Goal: Participate in discussion: Engage in conversation with other users on a specific topic

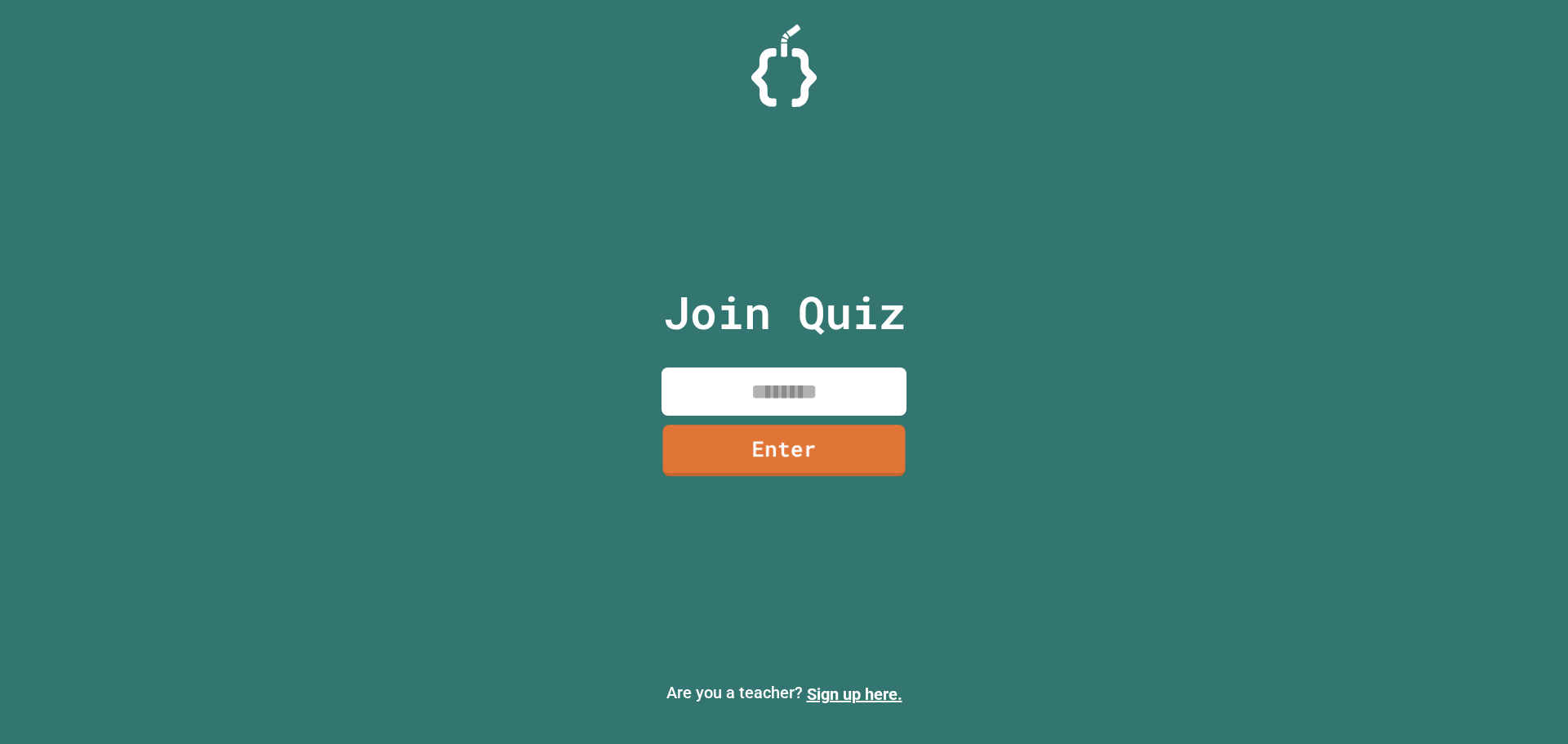
click at [824, 387] on input at bounding box center [784, 391] width 245 height 48
type input "********"
click at [843, 467] on link "Enter" at bounding box center [784, 450] width 247 height 52
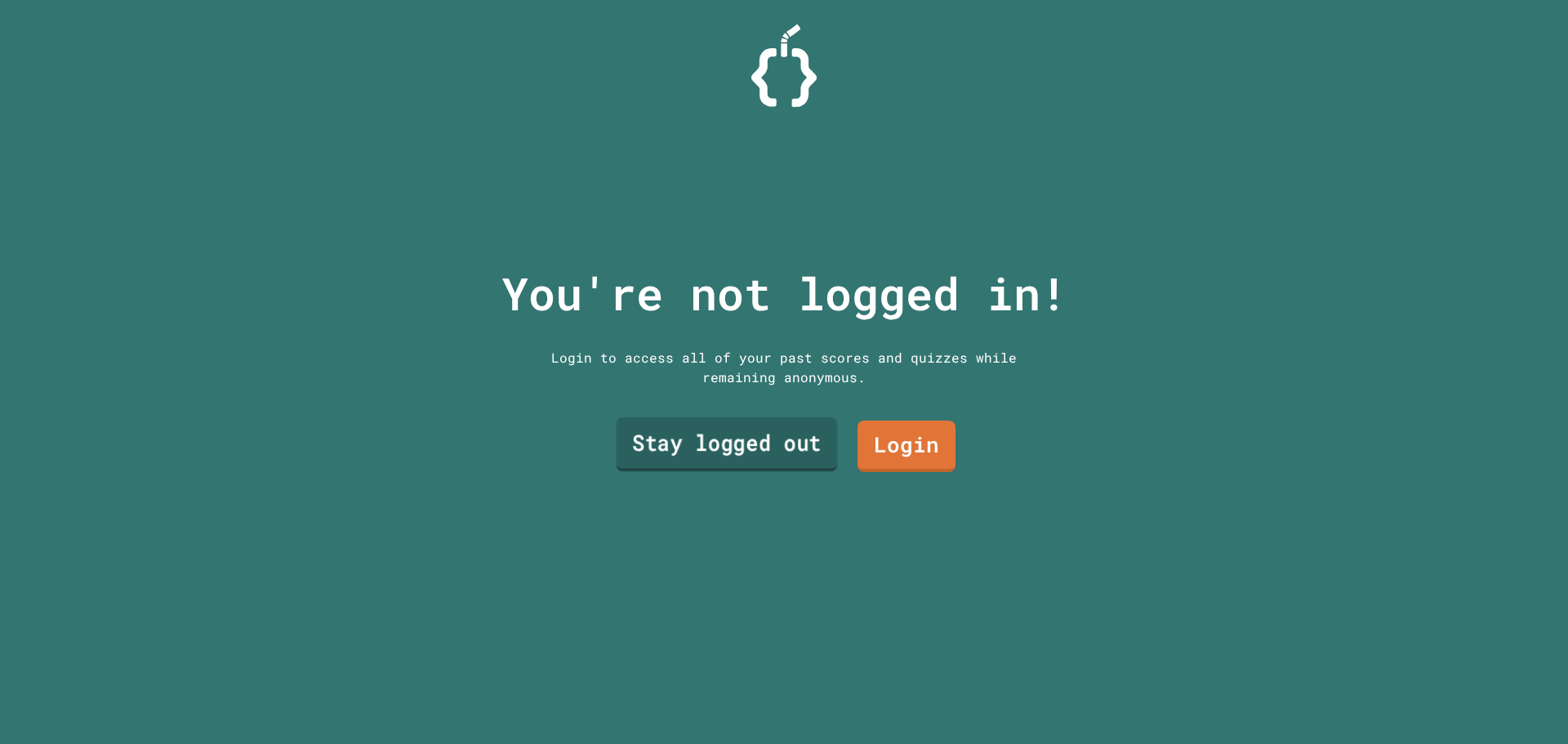
click at [723, 460] on link "Stay logged out" at bounding box center [727, 444] width 222 height 54
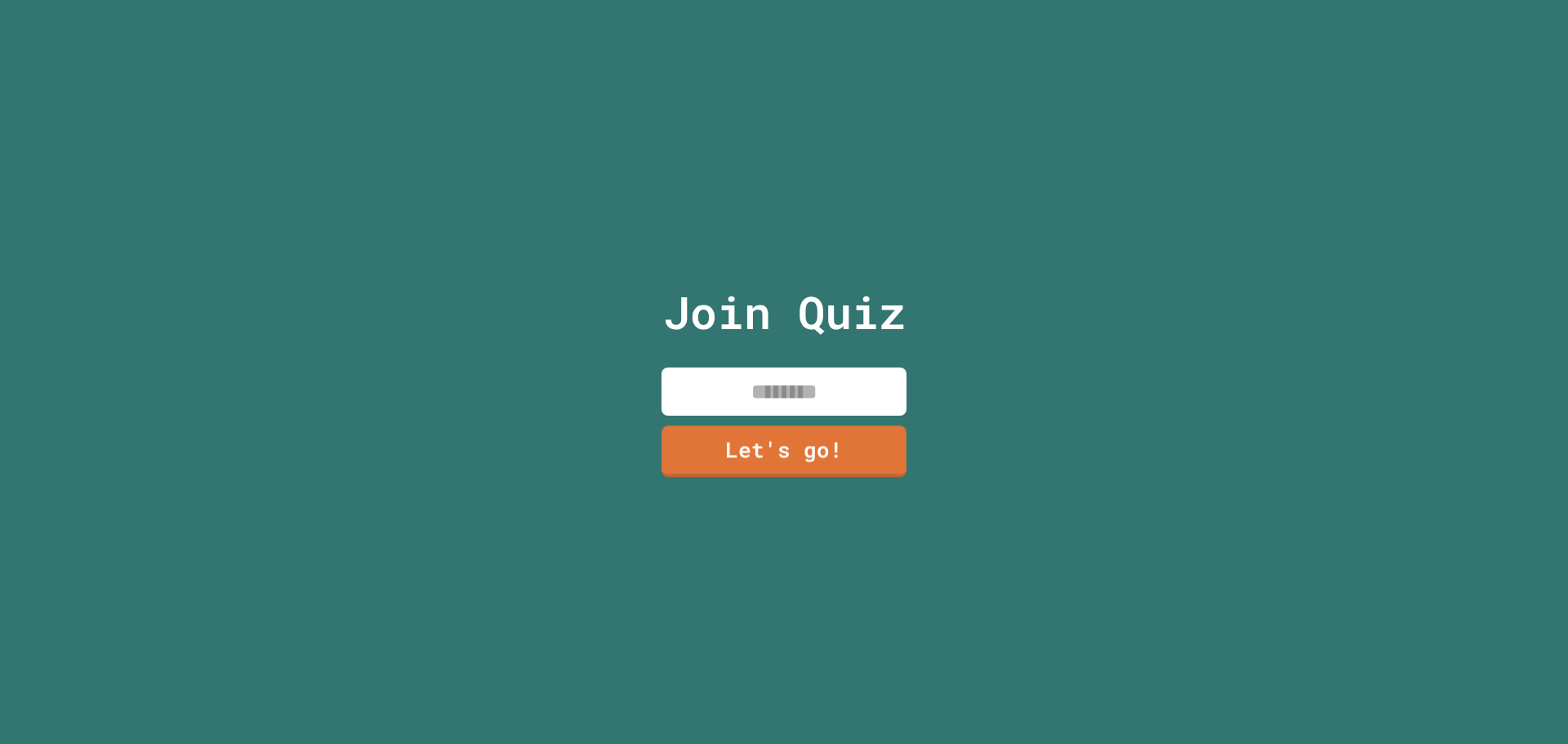
click at [775, 384] on input at bounding box center [784, 391] width 245 height 48
type input "*"
click at [733, 386] on input "******" at bounding box center [784, 391] width 245 height 48
click at [830, 382] on input "*******" at bounding box center [784, 391] width 245 height 48
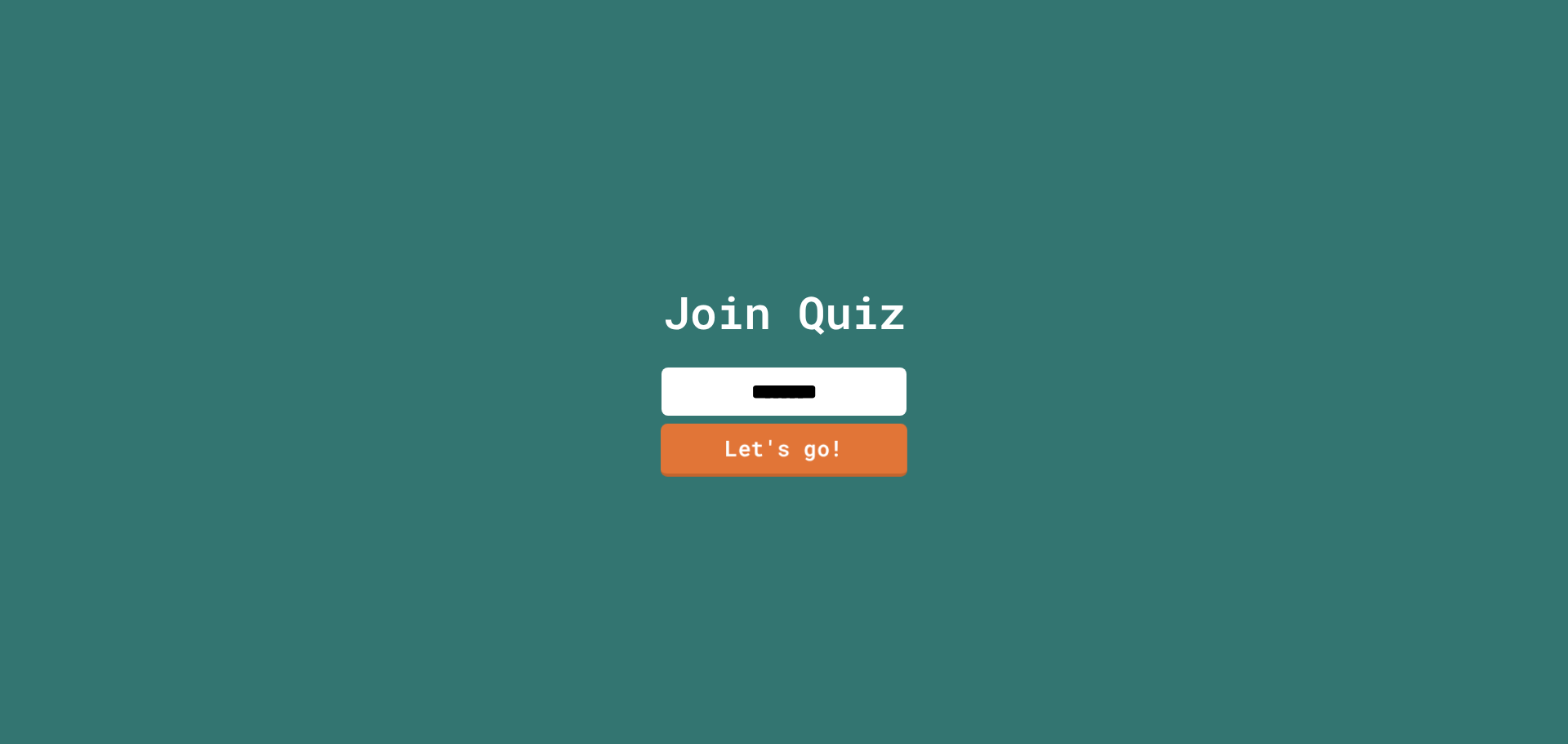
type input "********"
click at [848, 449] on link "Let's go!" at bounding box center [784, 450] width 249 height 54
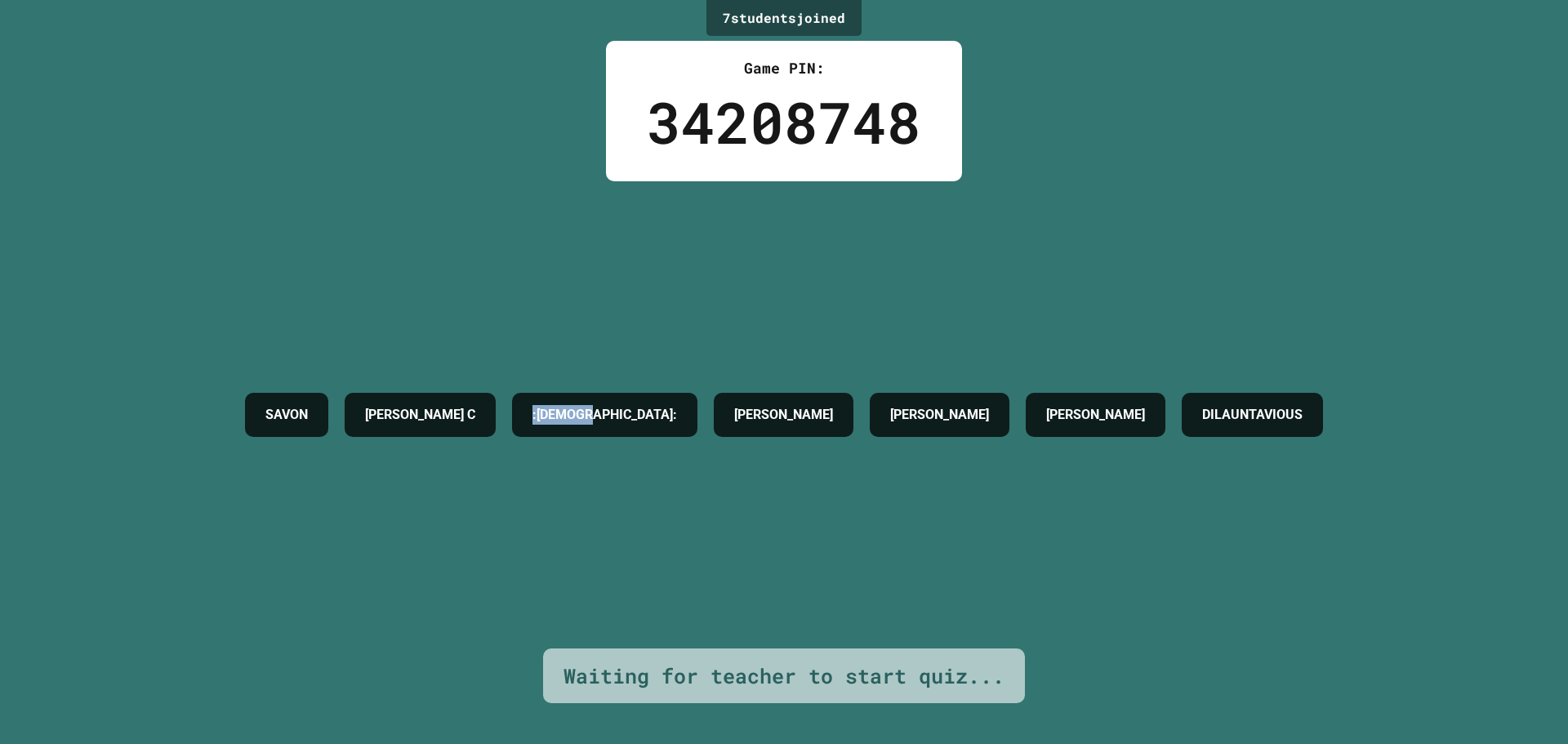
drag, startPoint x: 648, startPoint y: 402, endPoint x: 532, endPoint y: 408, distance: 116.2
click at [532, 408] on div "[PERSON_NAME] C :[PERSON_NAME]: [PERSON_NAME] DILAUNTAVIOUS" at bounding box center [784, 415] width 1094 height 61
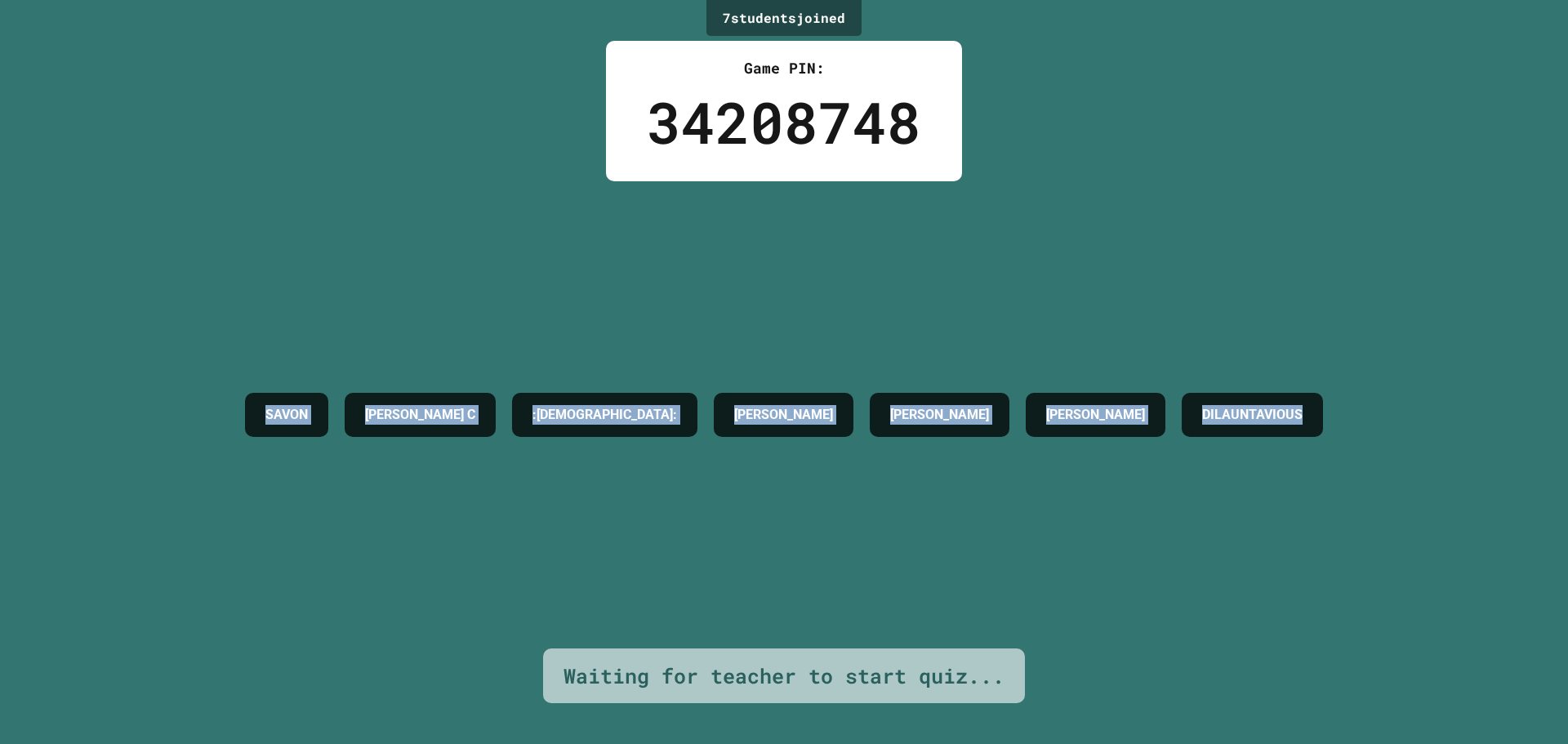
drag, startPoint x: 218, startPoint y: 408, endPoint x: 1567, endPoint y: 381, distance: 1349.3
click at [1567, 381] on div "7 student s joined Game PIN: 34208748 [PERSON_NAME] C :[PERSON_NAME]: [PERSON_N…" at bounding box center [784, 372] width 1568 height 744
click at [483, 370] on div "[PERSON_NAME] C :[PERSON_NAME]: [PERSON_NAME] DILAUNTAVIOUS" at bounding box center [784, 415] width 1094 height 467
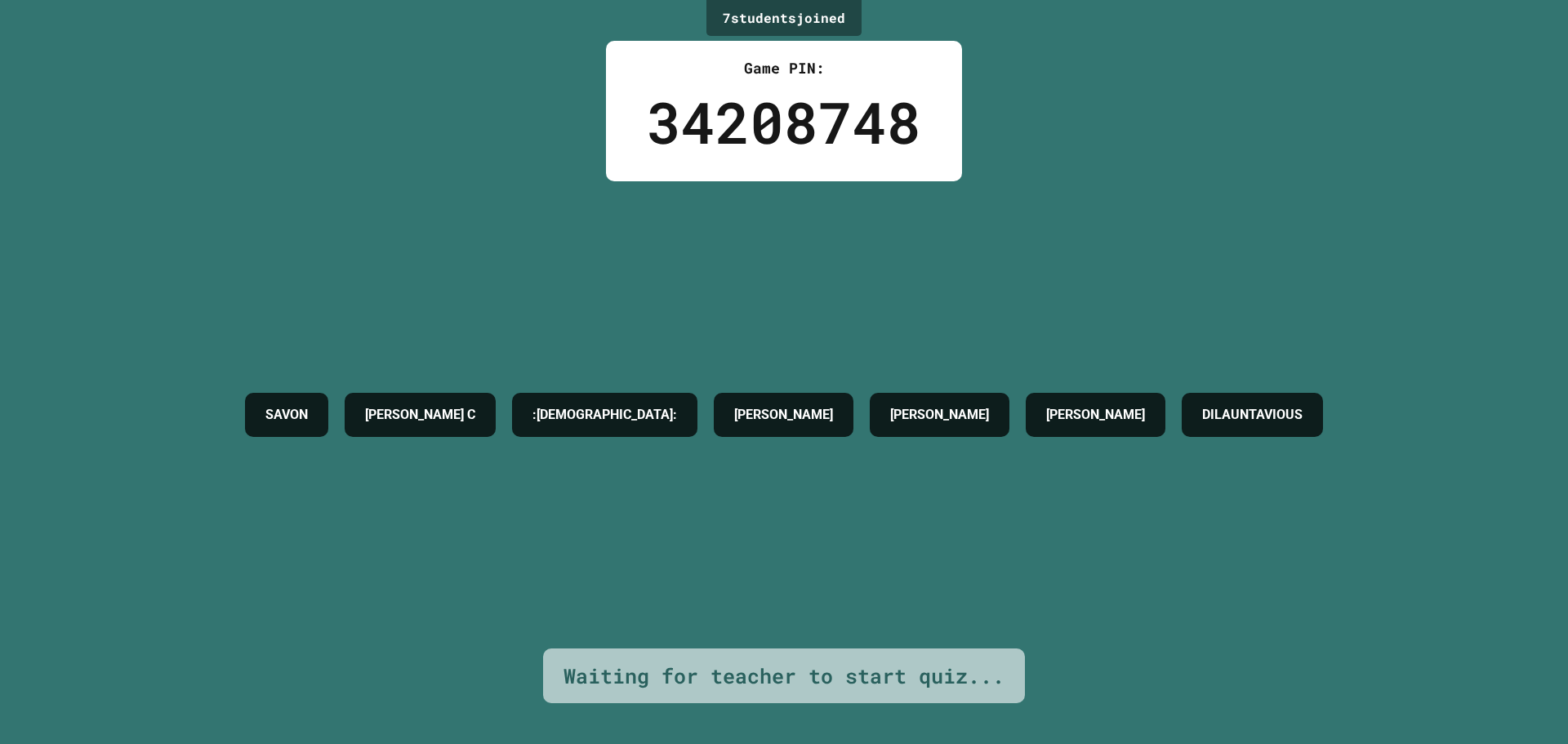
click at [597, 405] on h4 ":[DEMOGRAPHIC_DATA]:" at bounding box center [604, 415] width 145 height 20
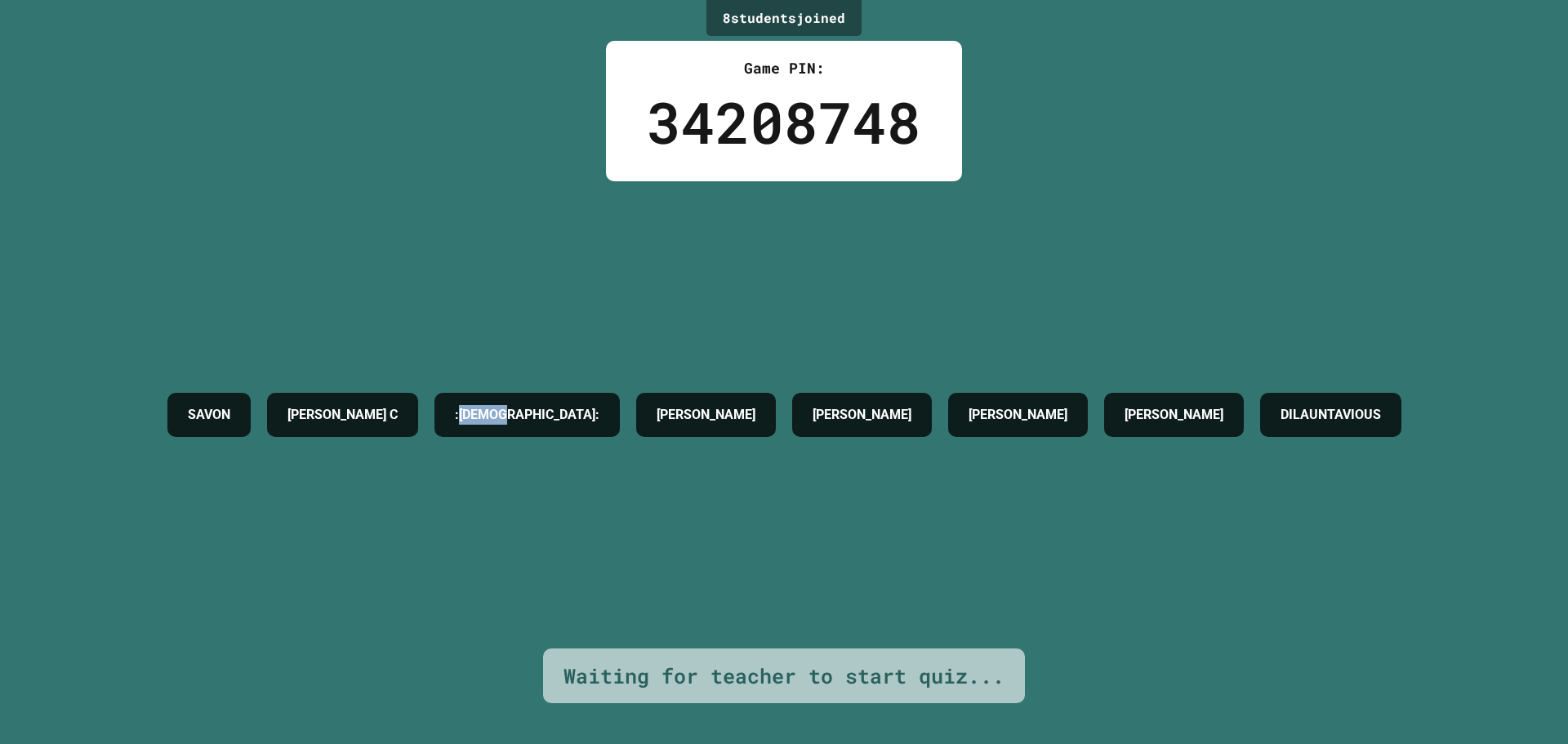
copy h4 "[DEMOGRAPHIC_DATA]"
click at [594, 370] on div "[PERSON_NAME] :[PERSON_NAME]: [PERSON_NAME] [PERSON_NAME]" at bounding box center [784, 415] width 1250 height 467
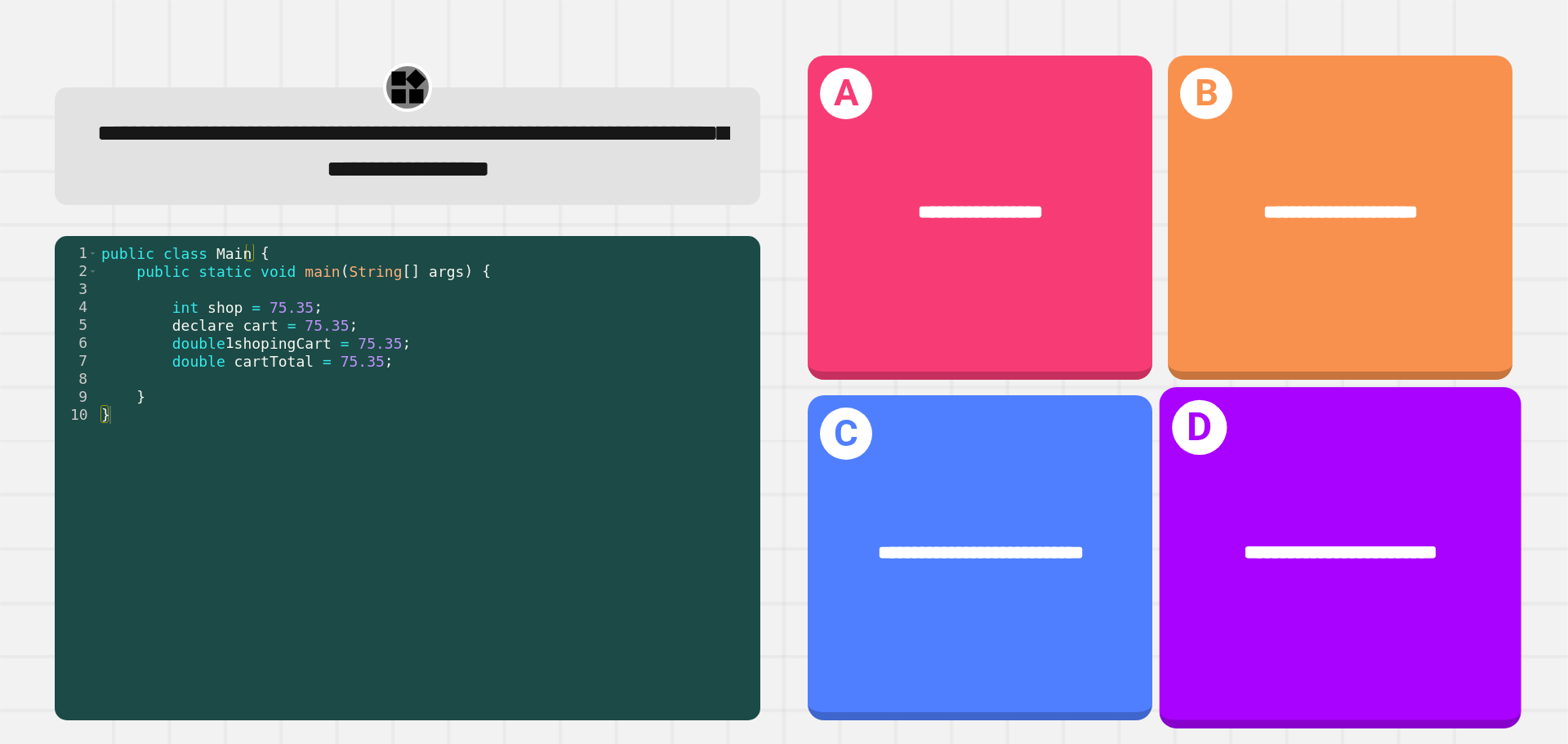
click at [1206, 479] on div "**********" at bounding box center [1341, 557] width 362 height 340
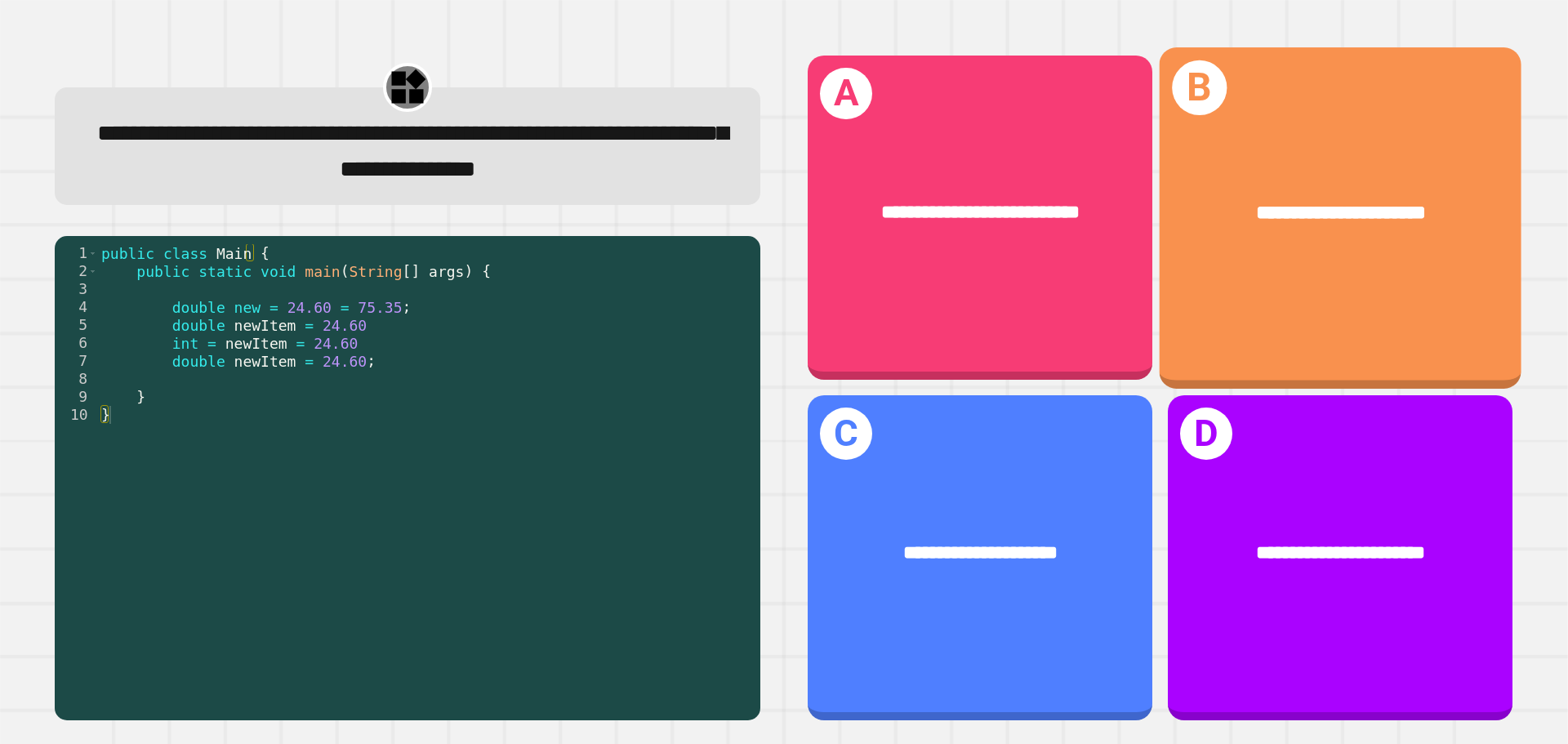
click at [1365, 300] on div "**********" at bounding box center [1341, 218] width 362 height 340
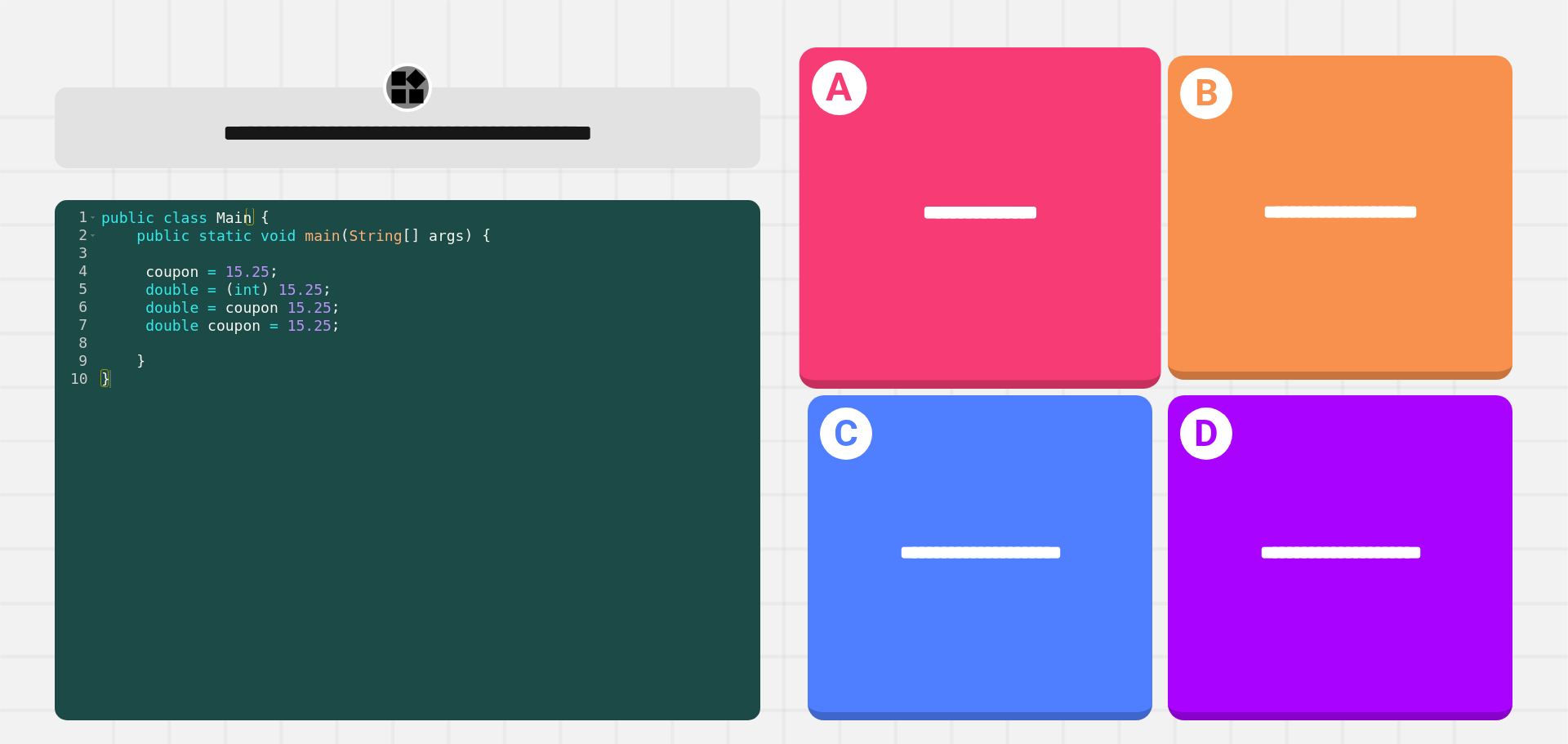
click at [959, 336] on div "**********" at bounding box center [980, 218] width 362 height 340
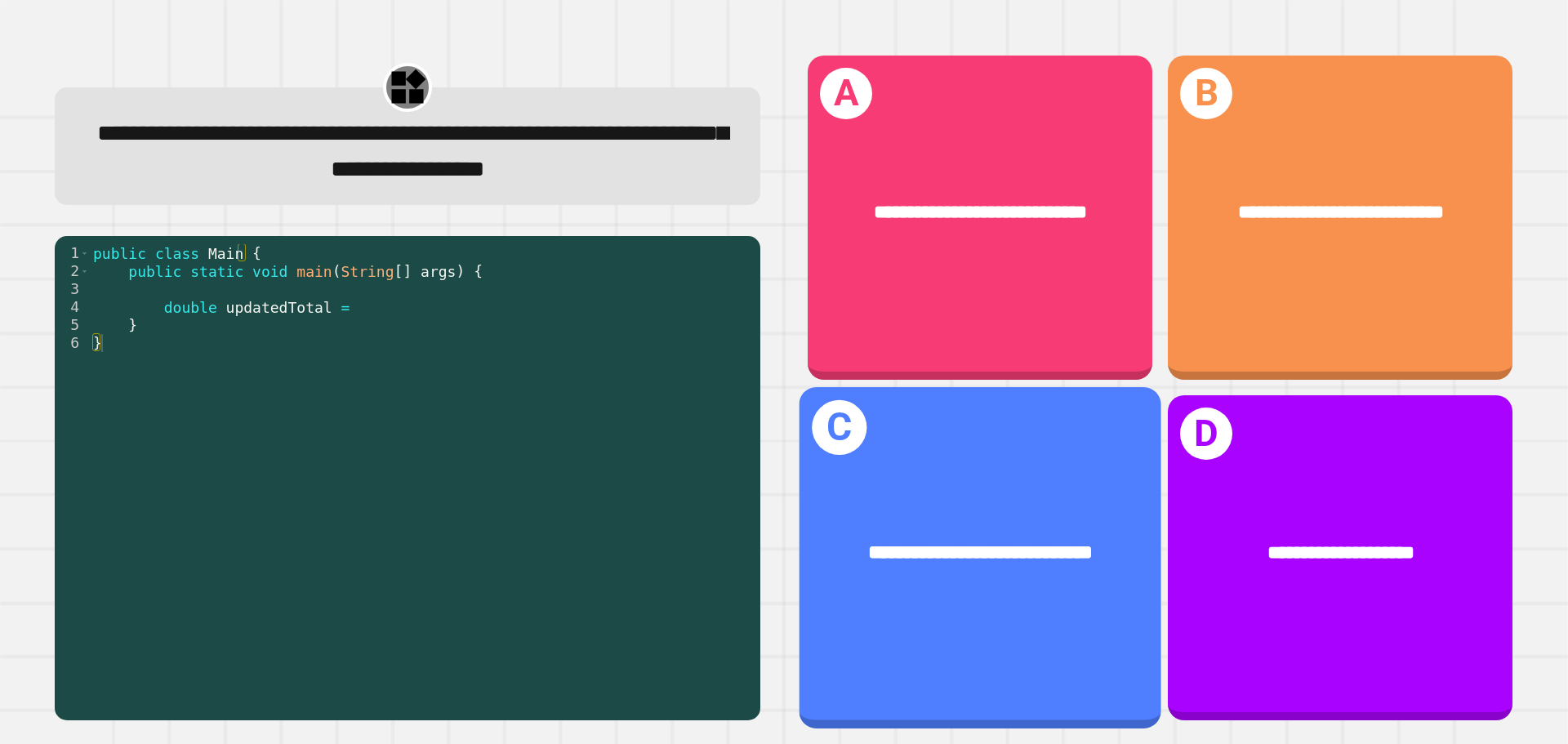
click at [1088, 432] on div "**********" at bounding box center [980, 557] width 362 height 340
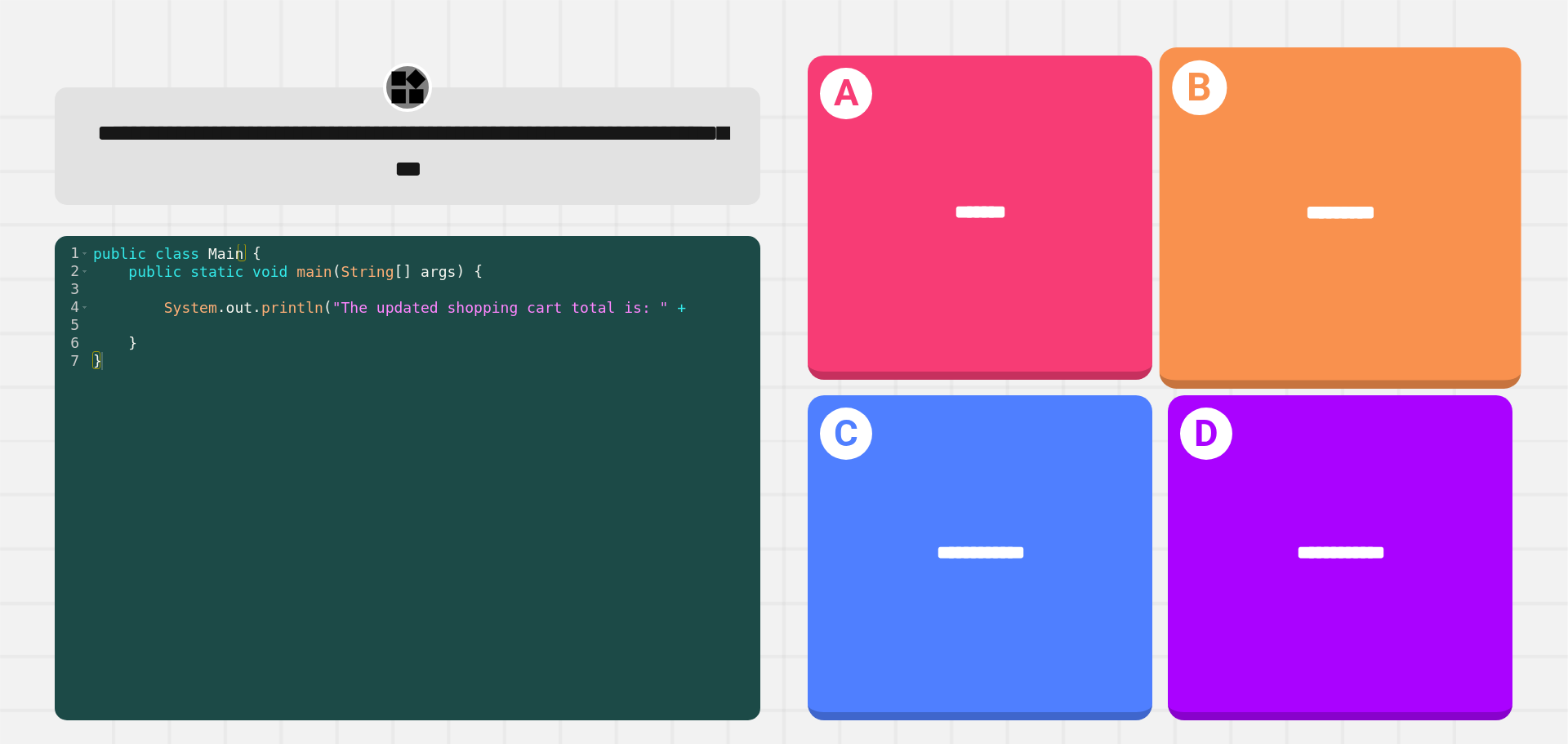
click at [1236, 305] on div "B *********" at bounding box center [1341, 218] width 362 height 340
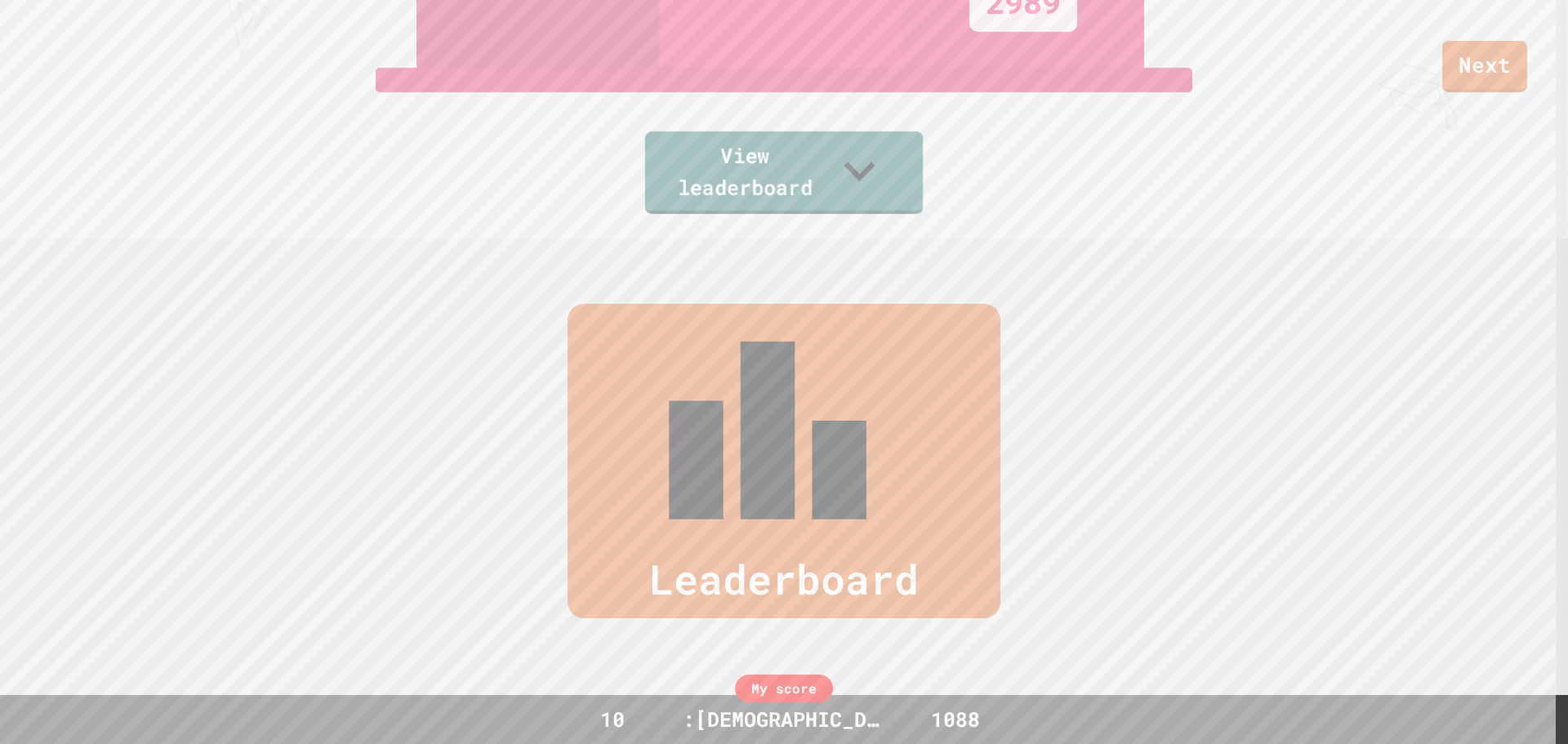
scroll to position [424, 0]
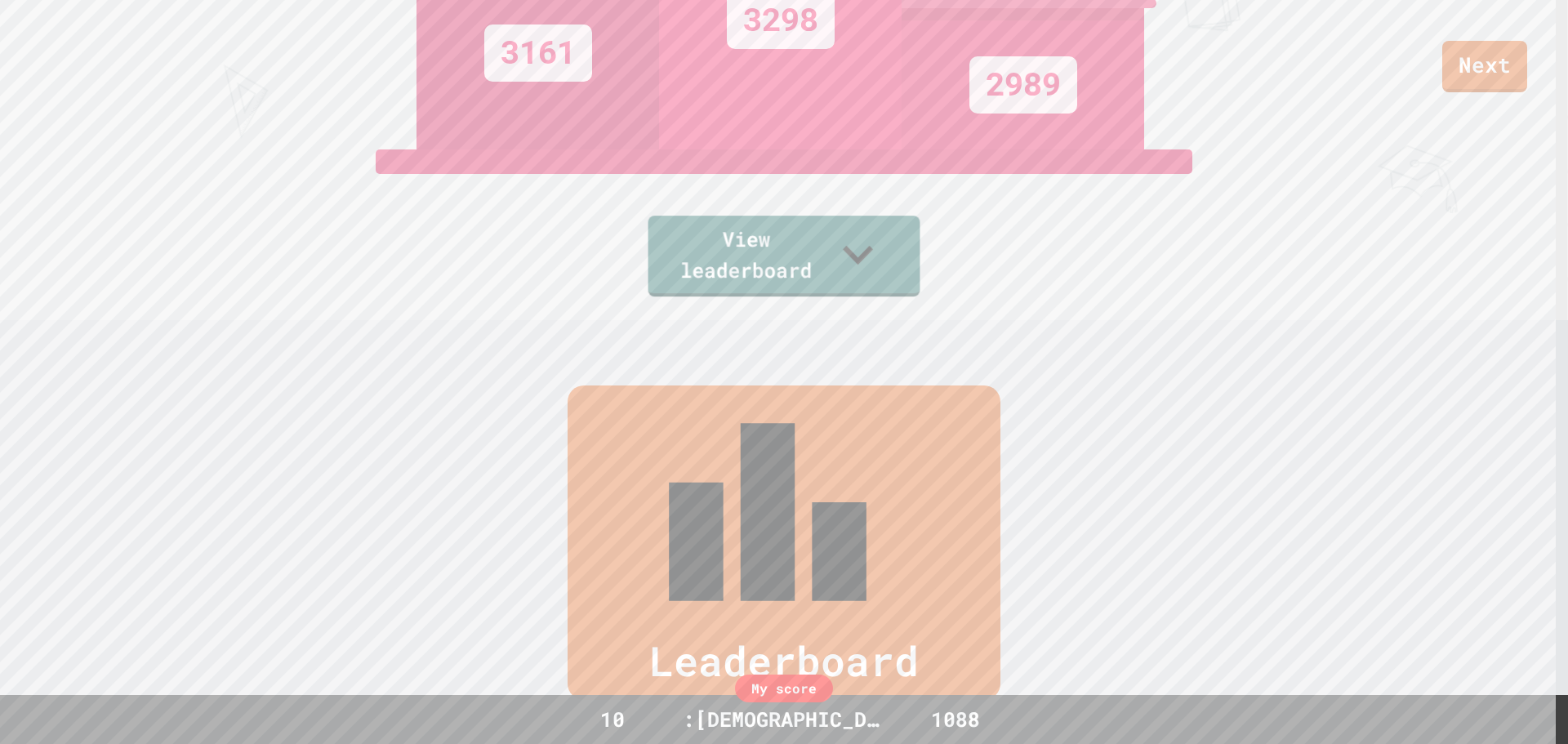
click at [875, 200] on div "View leaderboard" at bounding box center [784, 223] width 277 height 147
click at [887, 246] on icon at bounding box center [860, 253] width 63 height 65
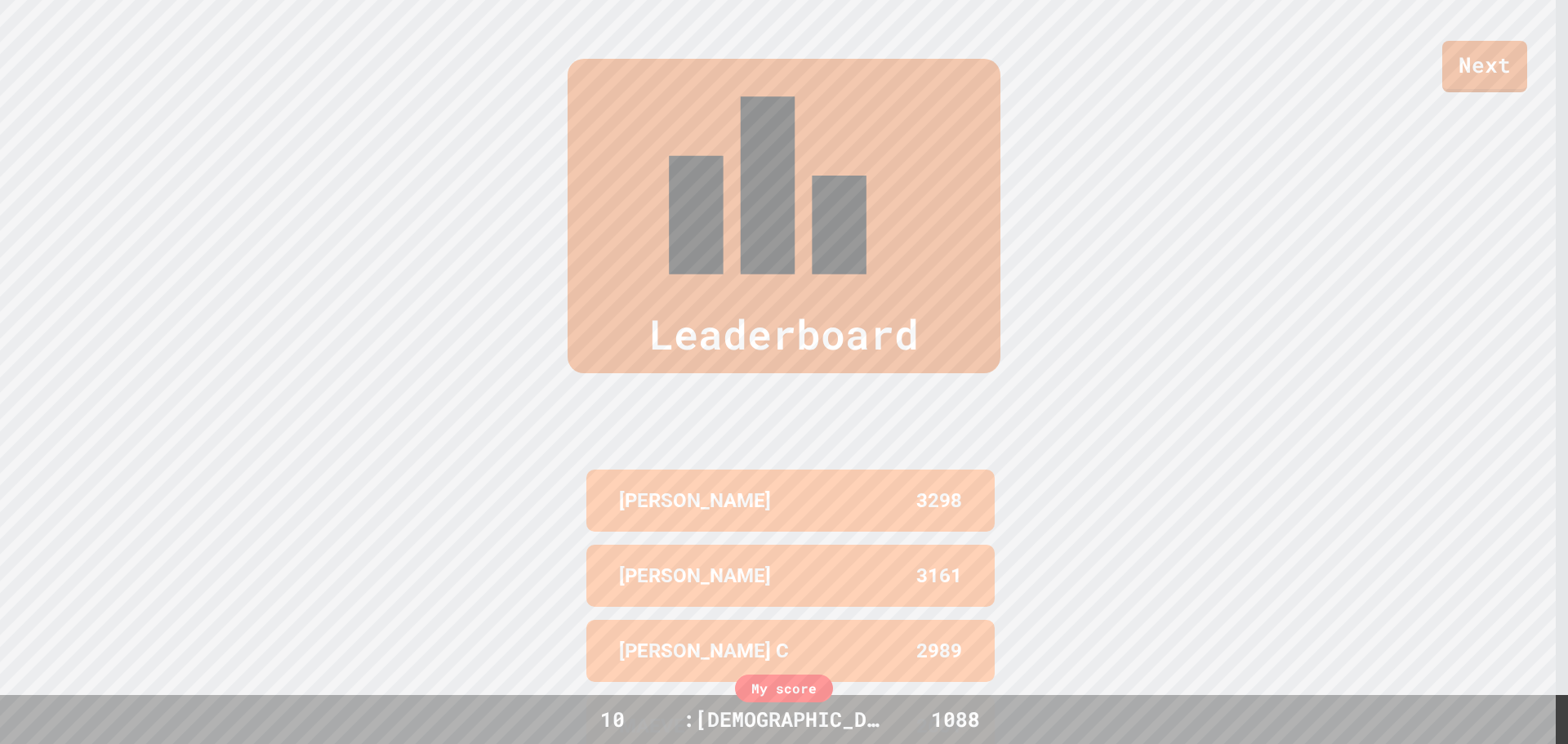
scroll to position [588, 0]
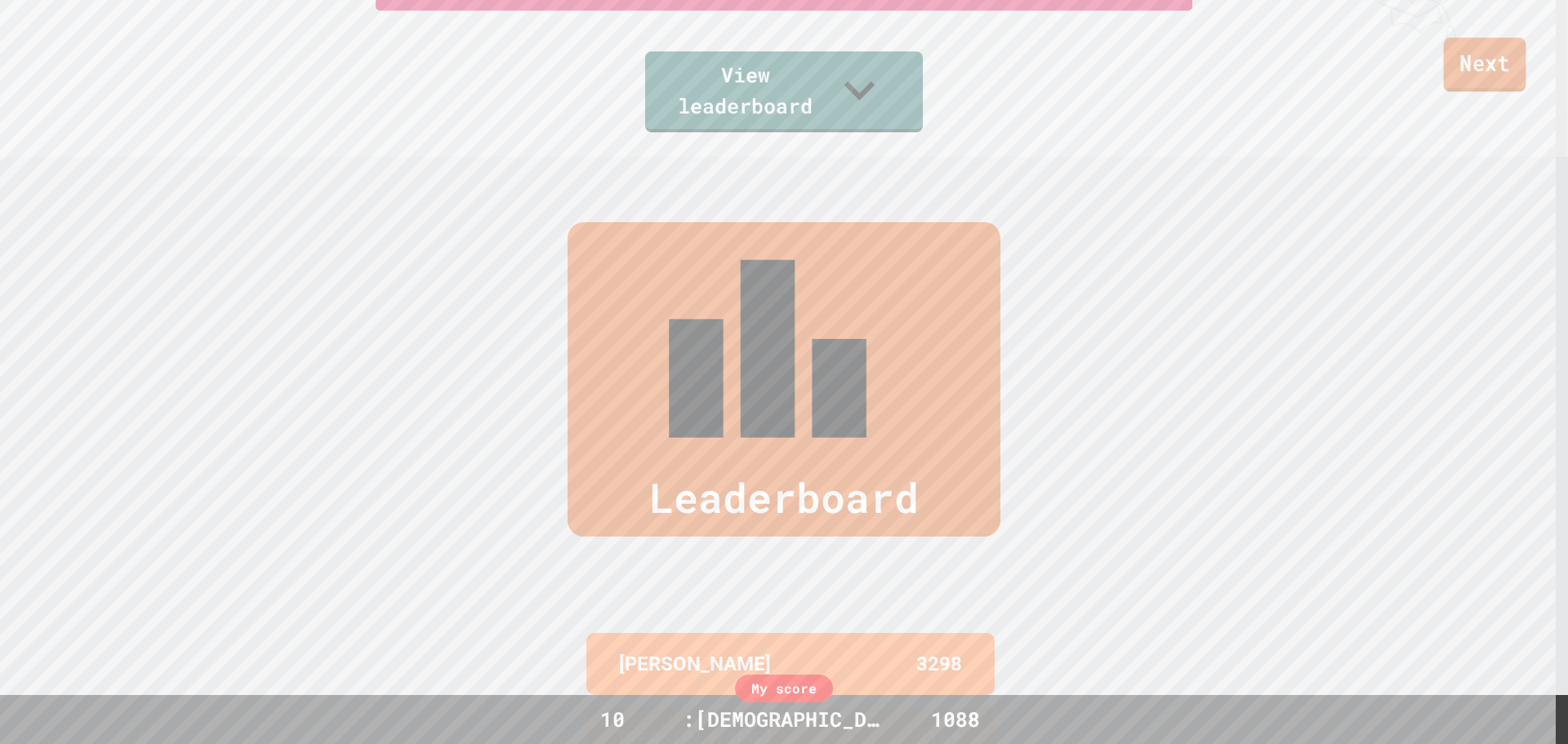
click at [1475, 82] on link "Next" at bounding box center [1485, 65] width 83 height 54
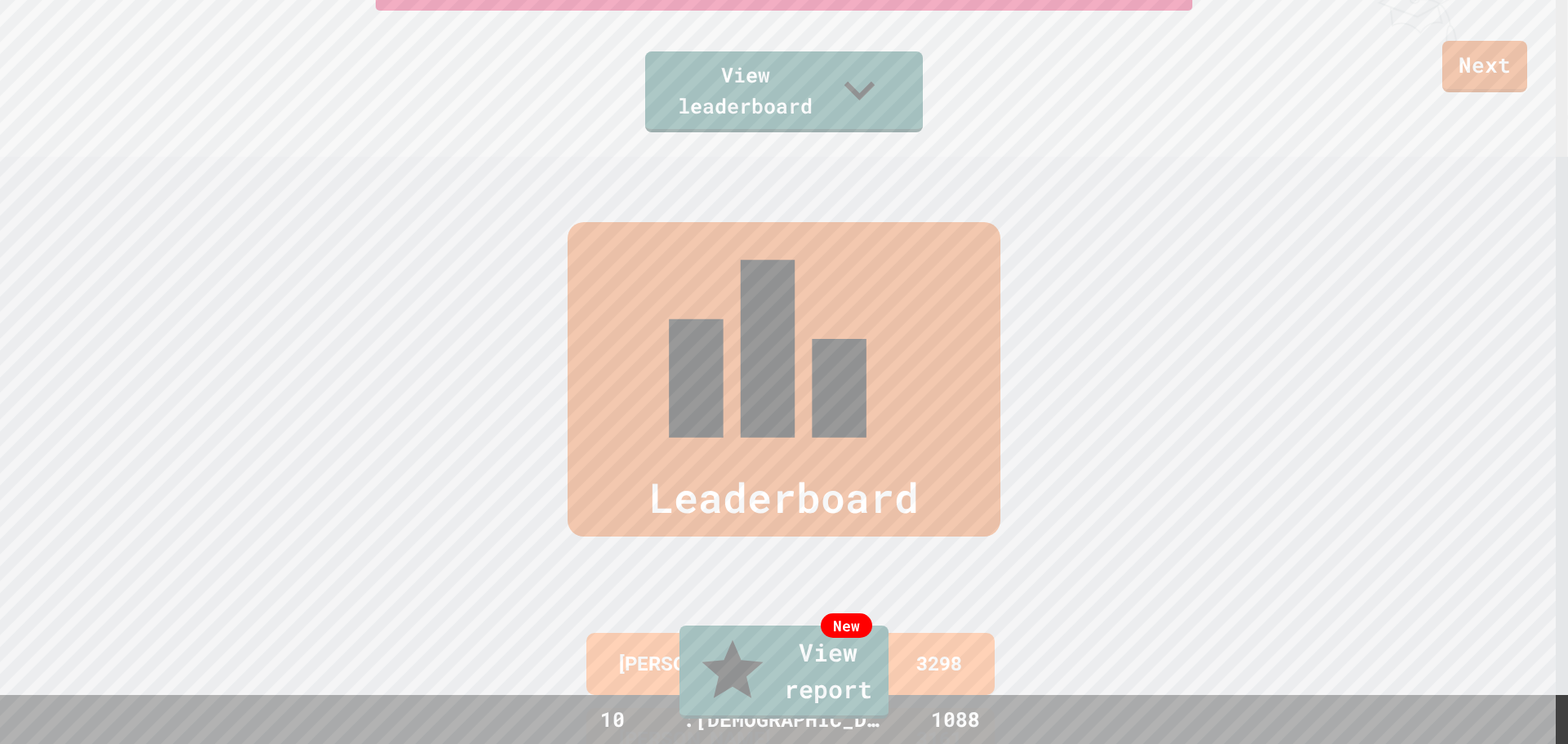
drag, startPoint x: 578, startPoint y: 398, endPoint x: 1110, endPoint y: 423, distance: 532.6
click at [686, 685] on link "New View report" at bounding box center [784, 670] width 196 height 98
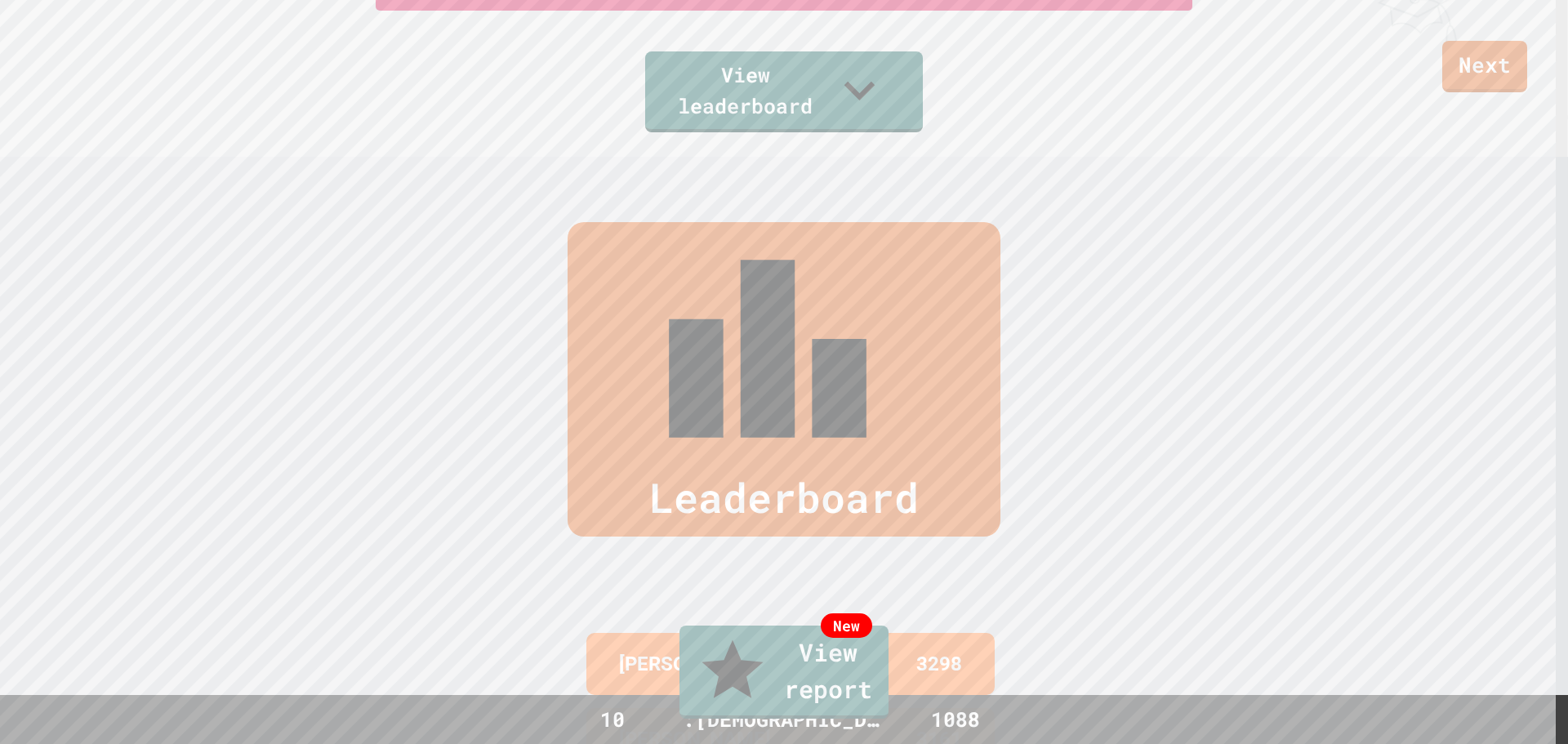
type textarea "*"
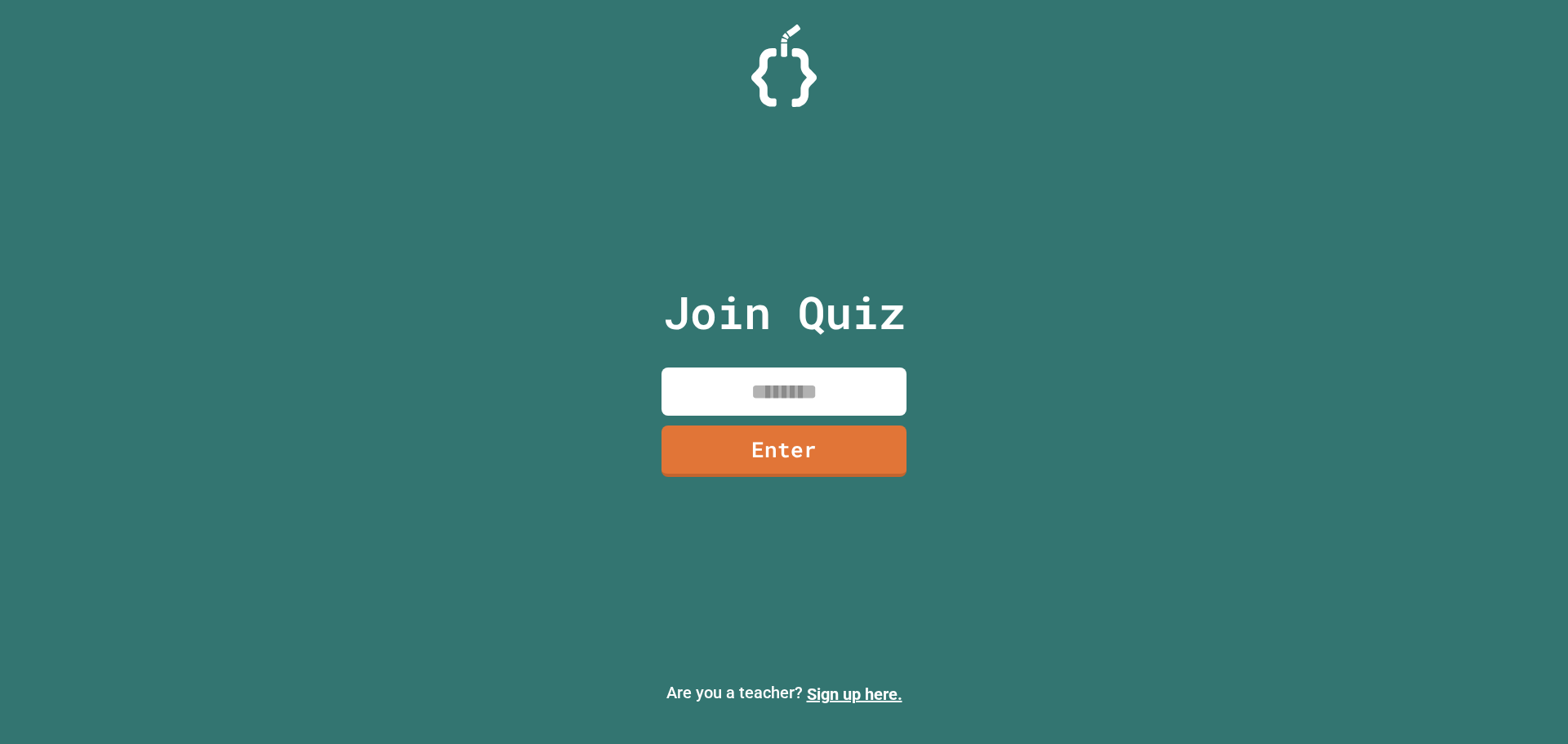
click at [745, 406] on input at bounding box center [784, 391] width 245 height 48
type input "********"
click at [787, 452] on link "Enter" at bounding box center [784, 450] width 247 height 54
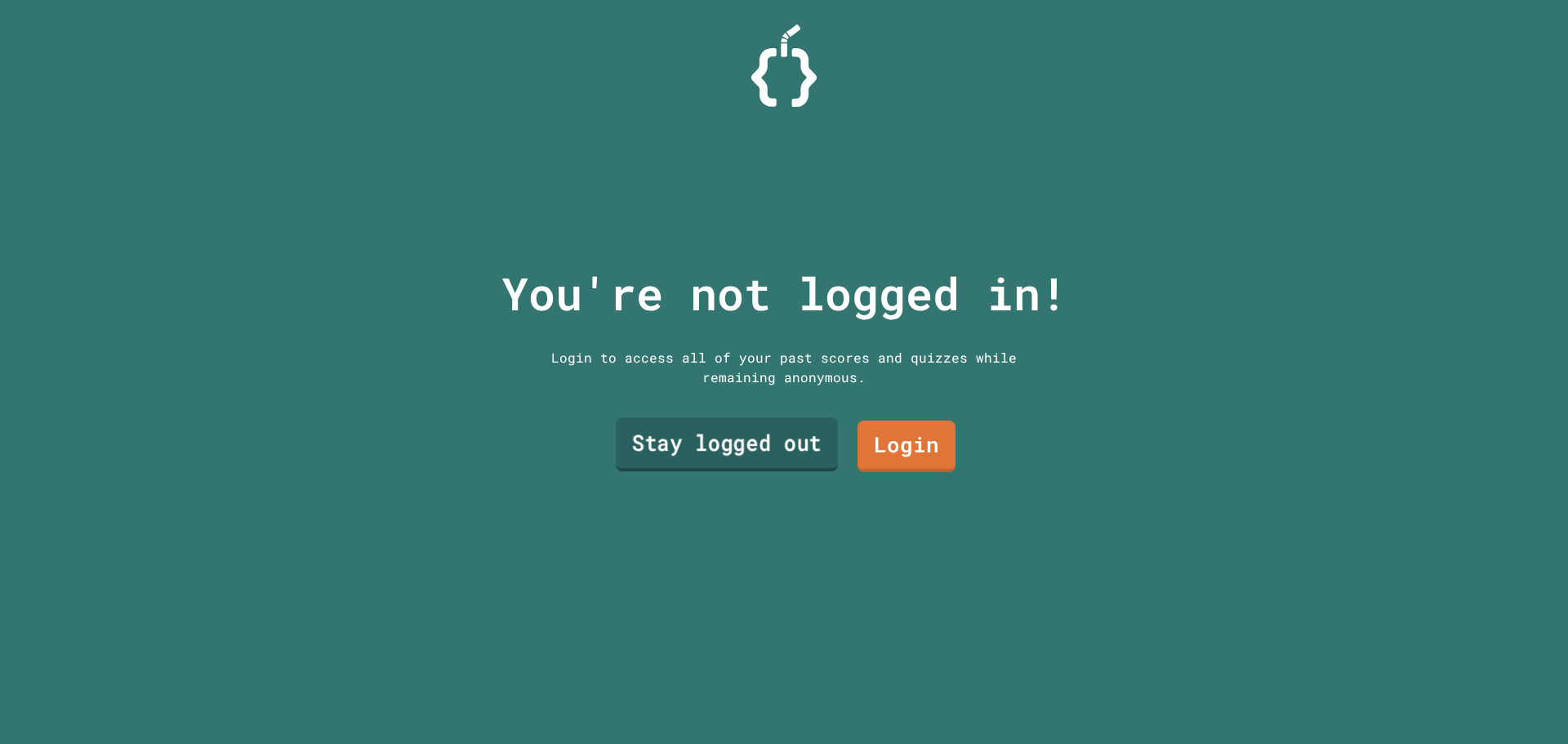
click at [757, 424] on link "Stay logged out" at bounding box center [727, 444] width 222 height 54
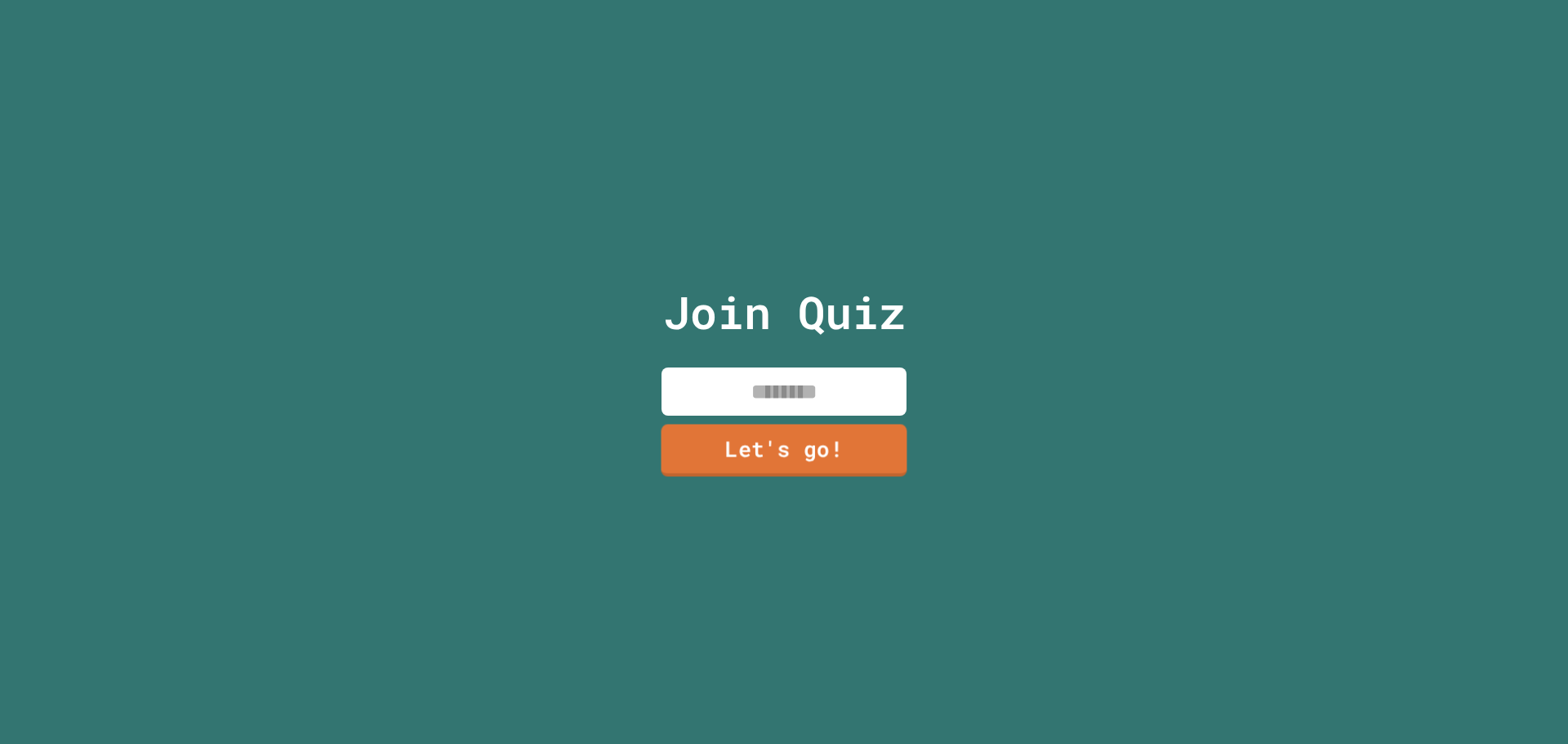
click at [760, 386] on input at bounding box center [784, 391] width 245 height 48
type input "*"
type input "********"
click at [764, 424] on link "Let's go!" at bounding box center [784, 449] width 241 height 54
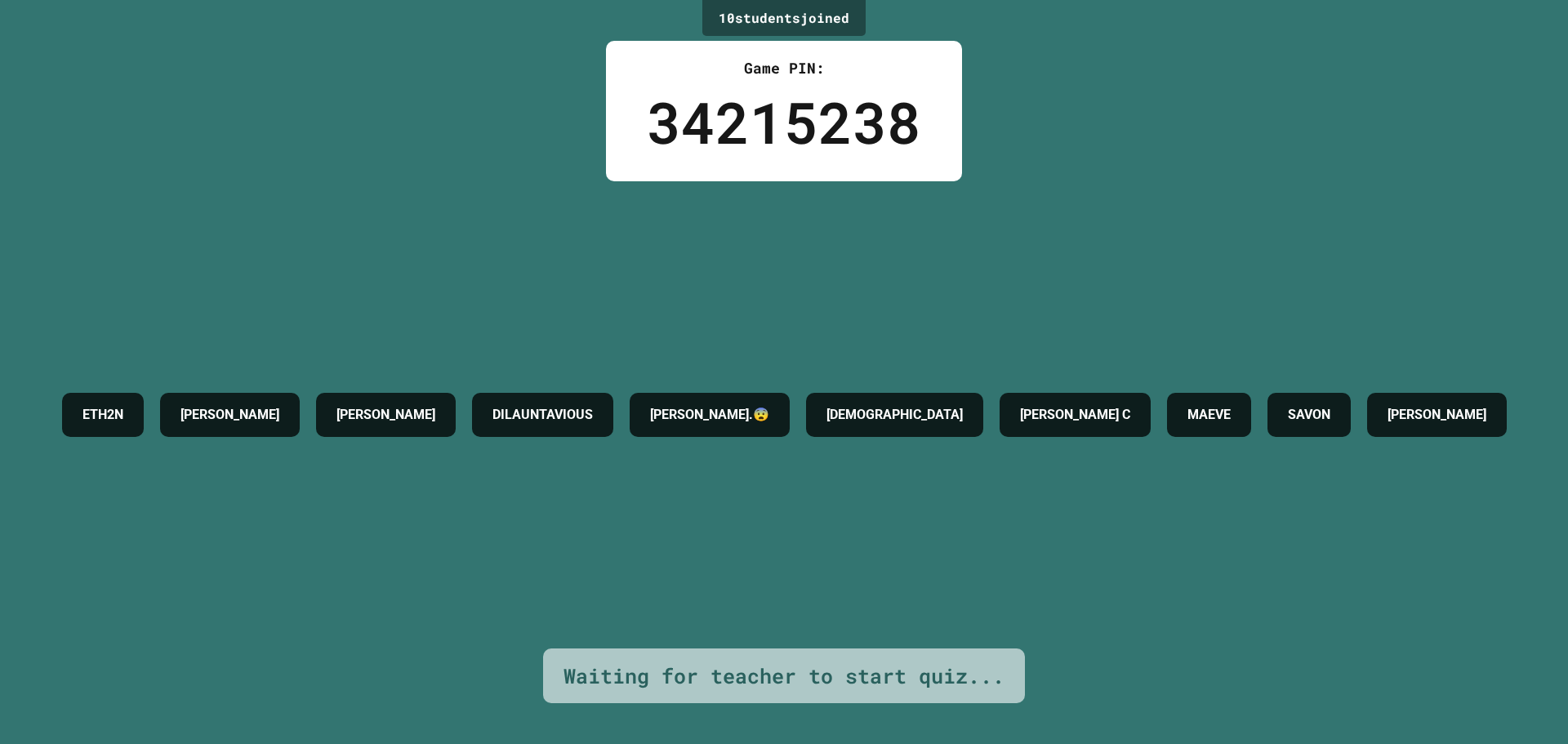
click at [658, 557] on div "ETH2N [PERSON_NAME].😨 [PERSON_NAME] C MAEVE [PERSON_NAME]" at bounding box center [784, 415] width 1461 height 467
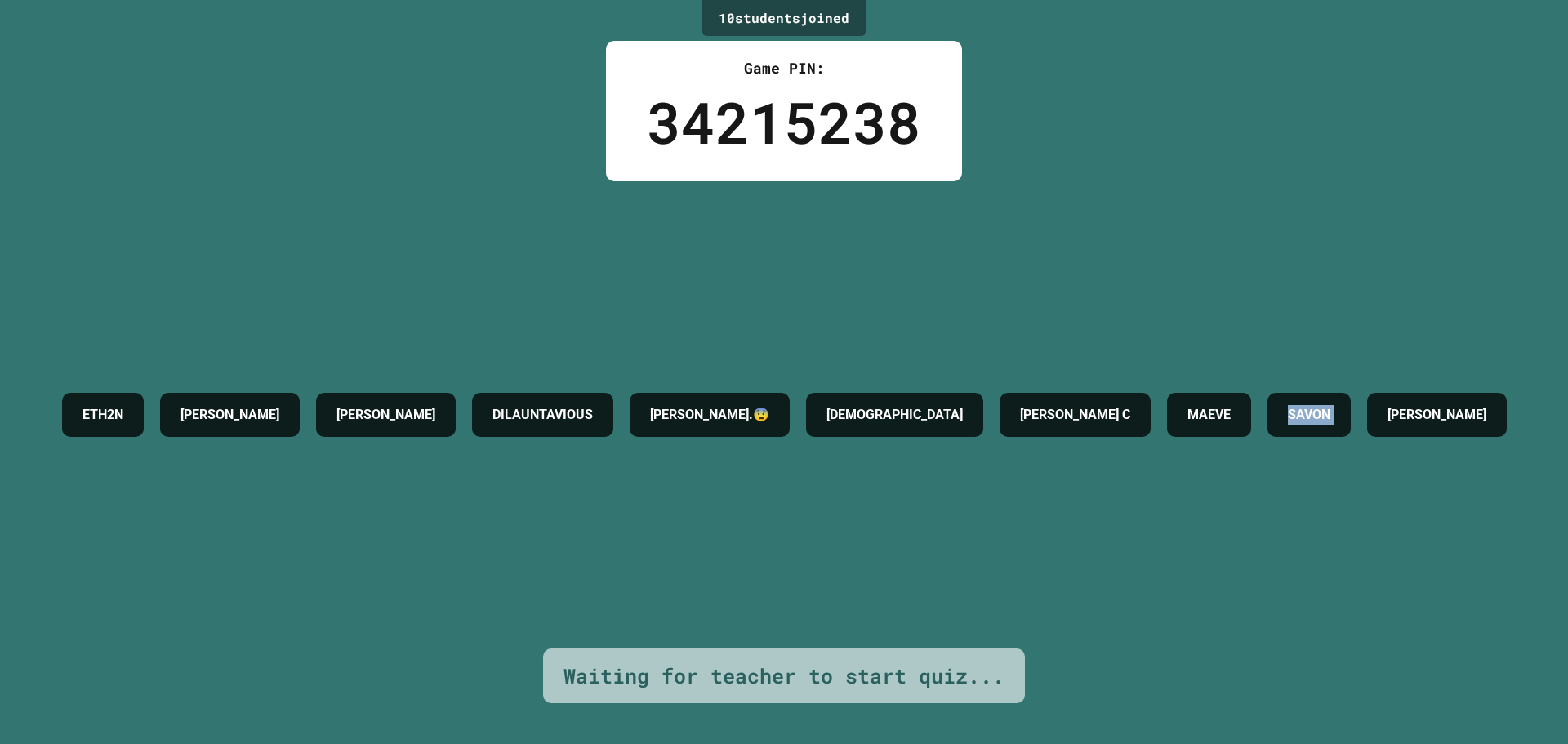
click at [658, 557] on div "ETH2N [PERSON_NAME].😨 [PERSON_NAME] C MAEVE [PERSON_NAME]" at bounding box center [784, 415] width 1461 height 467
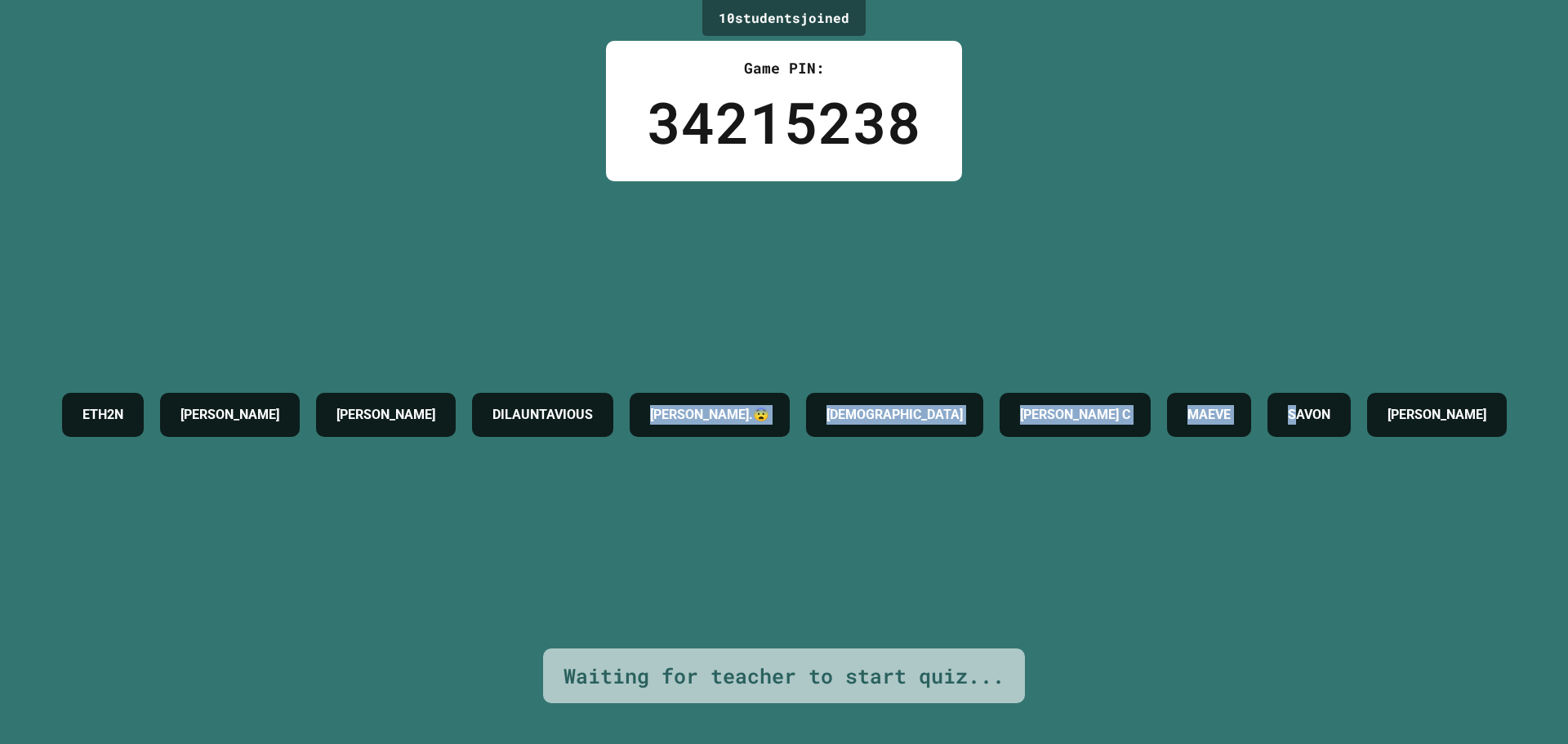
drag, startPoint x: 668, startPoint y: 552, endPoint x: 776, endPoint y: 396, distance: 189.7
click at [776, 396] on div "ETH2N [PERSON_NAME].😨 [PERSON_NAME] C MAEVE [PERSON_NAME]" at bounding box center [784, 415] width 1461 height 467
click at [613, 396] on div "DILAUNTAVIOUS" at bounding box center [542, 415] width 142 height 44
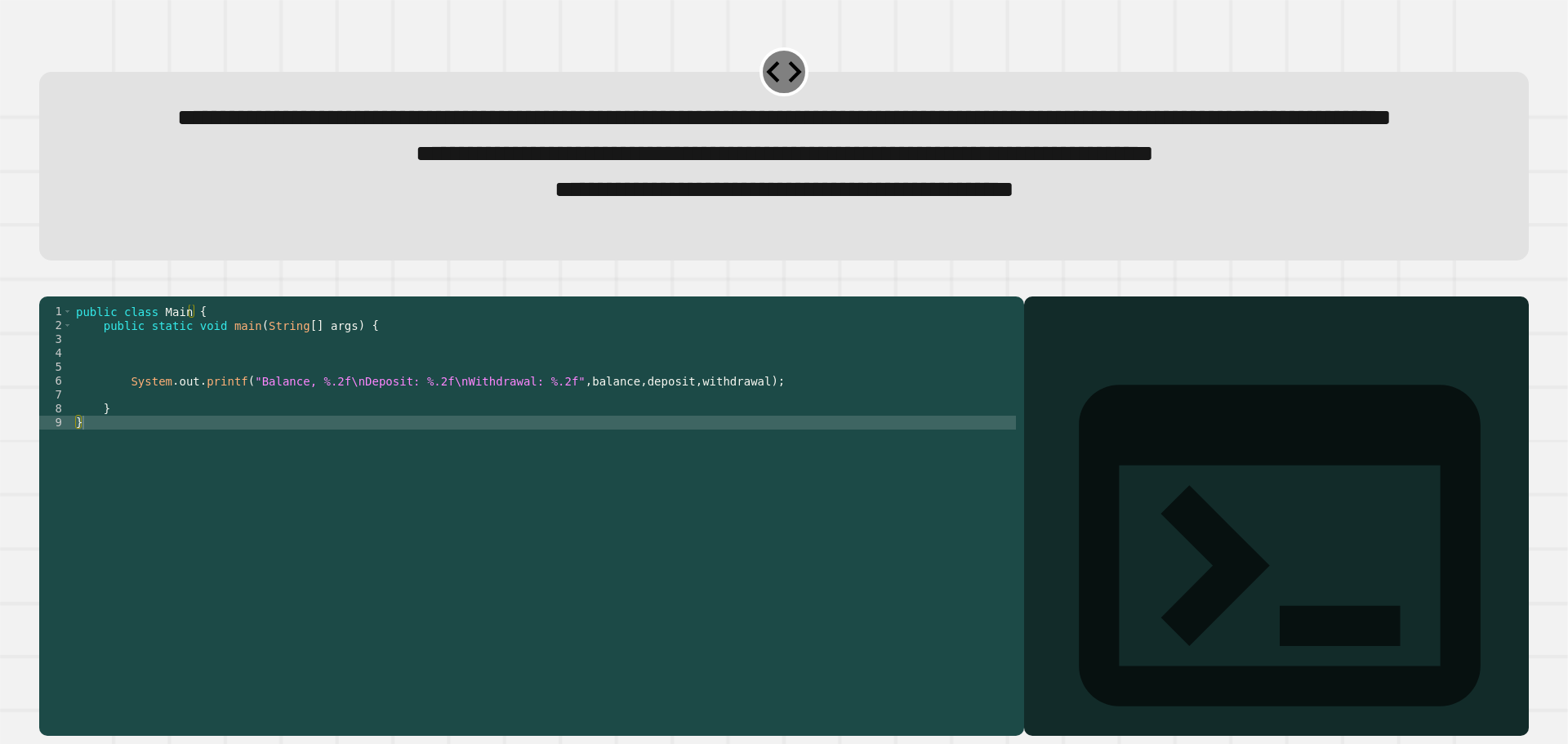
click at [785, 482] on div "public class Main { public static void main ( String [ ] args ) { System . out …" at bounding box center [544, 478] width 943 height 347
click at [748, 501] on div "public class Main { public static void main ( String [ ] args ) { System . out …" at bounding box center [544, 478] width 943 height 347
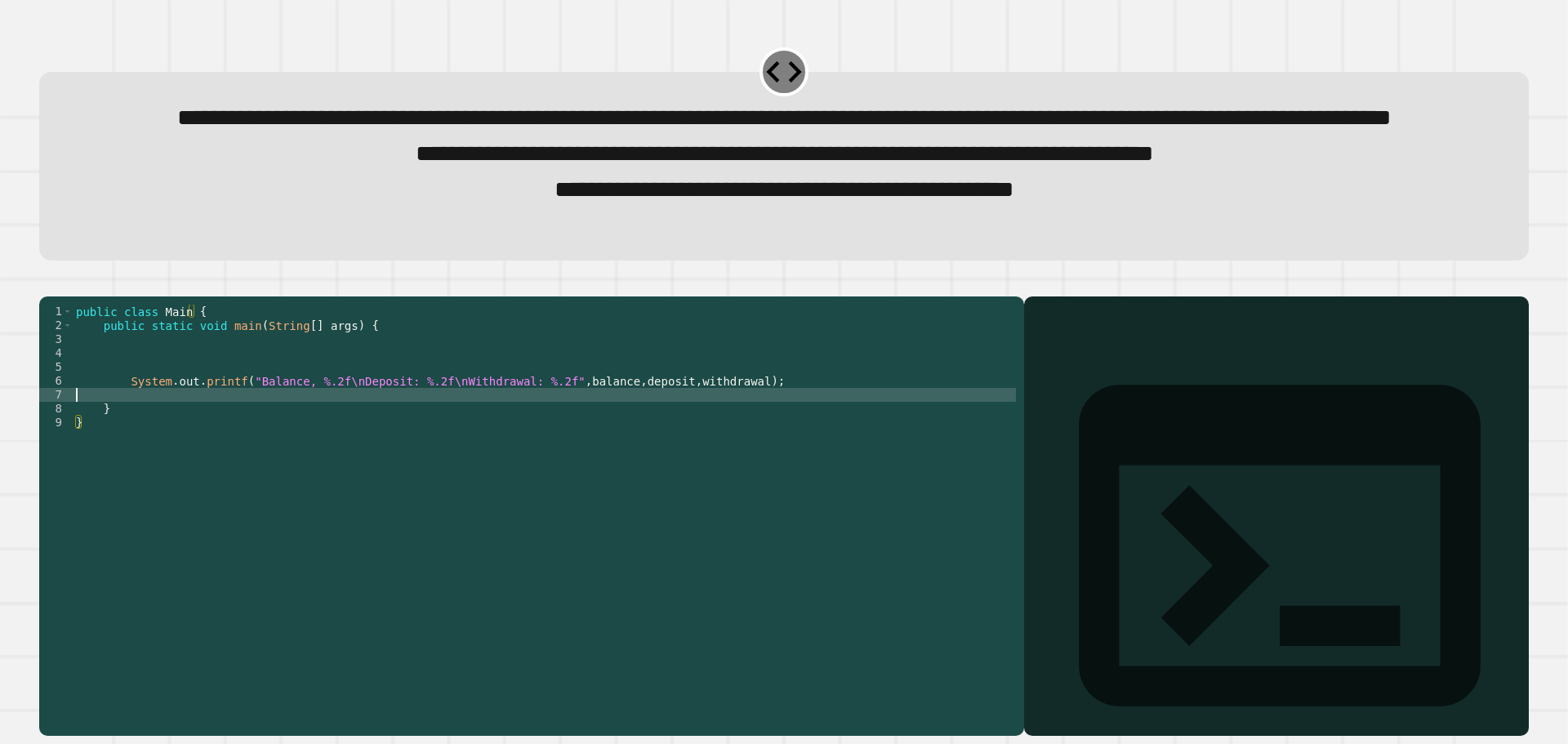
click at [758, 459] on div "public class Main { public static void main ( String [ ] args ) { System . out …" at bounding box center [544, 478] width 943 height 347
click at [574, 498] on div "public class Main { public static void main ( String [ ] args ) { System . out …" at bounding box center [544, 478] width 943 height 347
click at [565, 462] on div "public class Main { public static void main ( String [ ] args ) { System . out …" at bounding box center [544, 478] width 943 height 347
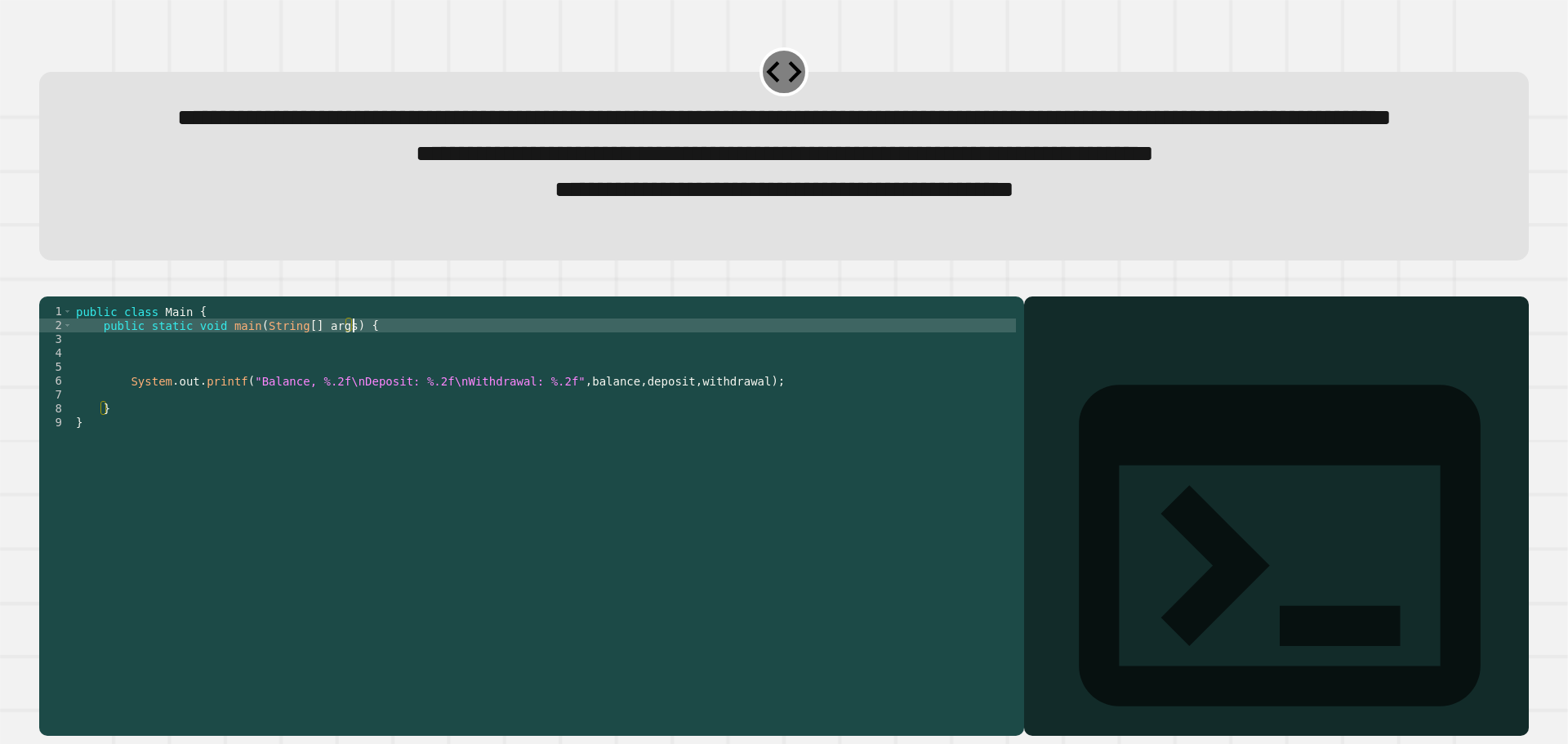
click at [349, 395] on div "public class Main { public static void main ( String [ ] args ) { System . out …" at bounding box center [544, 478] width 943 height 347
click at [344, 397] on div "public class Main { public static void main ( String [ ] args ) { System . out …" at bounding box center [544, 478] width 943 height 347
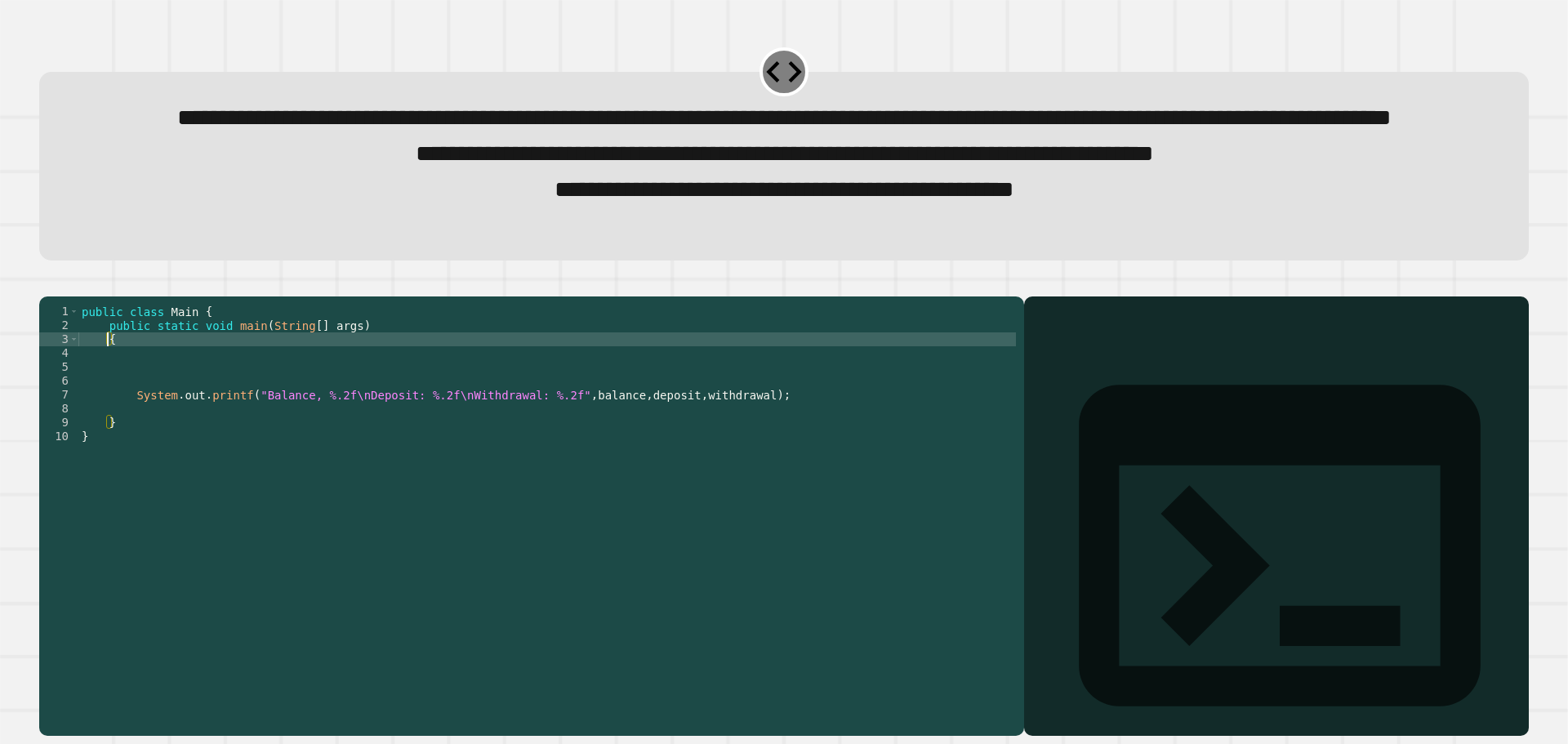
scroll to position [0, 1]
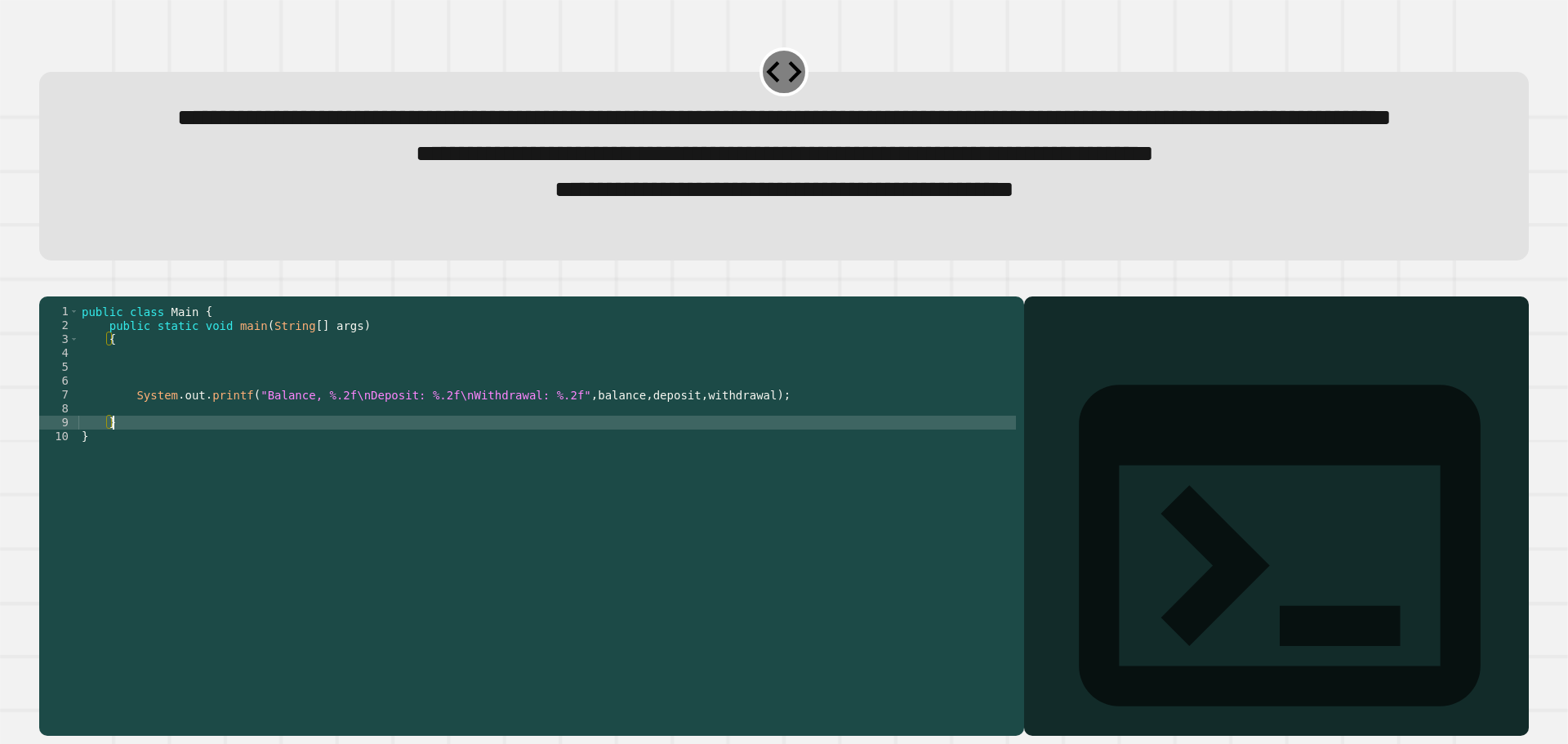
click at [225, 489] on div "public class Main { public static void main ( String [ ] args ) { System . out …" at bounding box center [547, 478] width 937 height 347
click at [220, 468] on div "public class Main { public static void main ( String [ ] args ) { System . out …" at bounding box center [547, 478] width 937 height 347
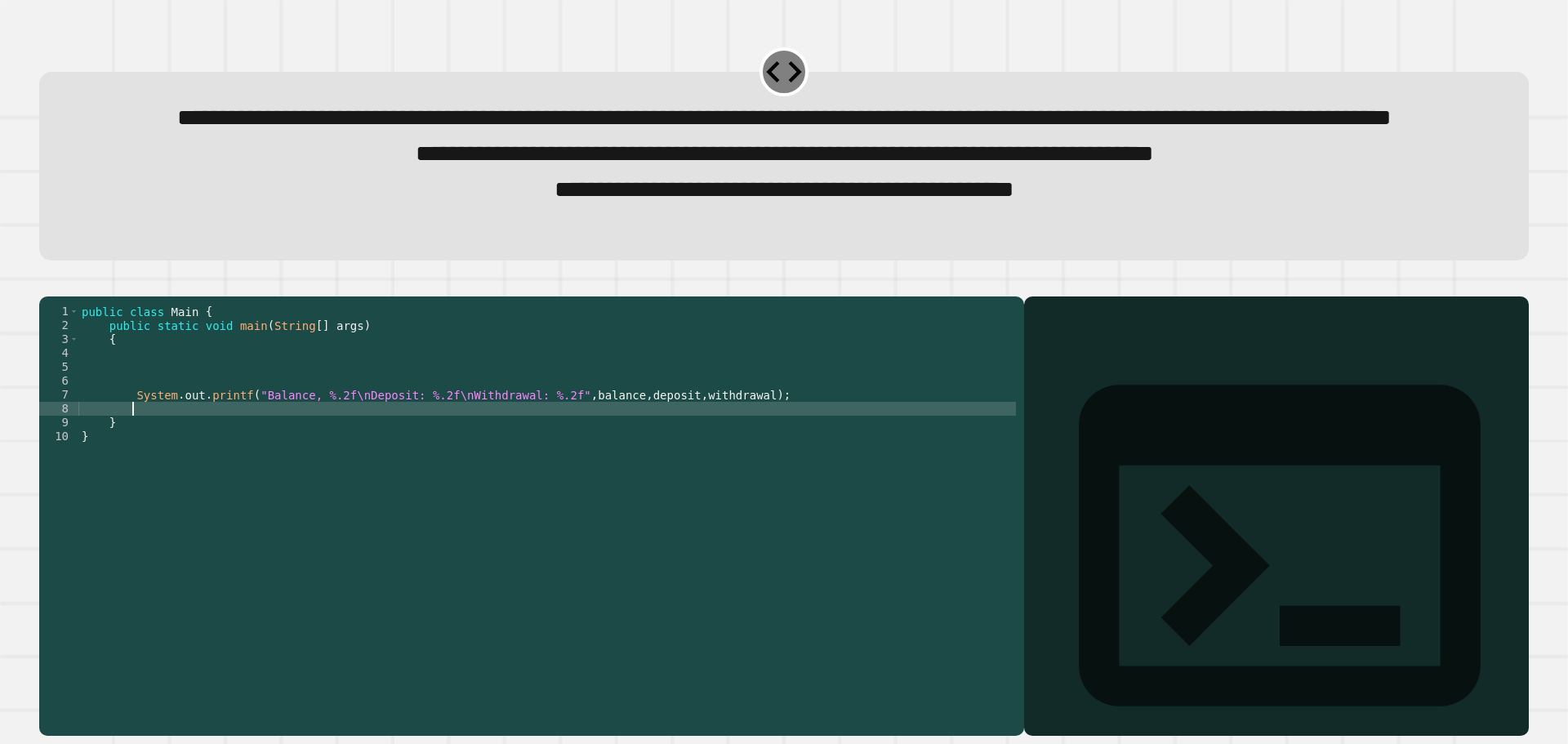
click at [218, 471] on div "public class Main { public static void main ( String [ ] args ) { System . out …" at bounding box center [547, 478] width 937 height 347
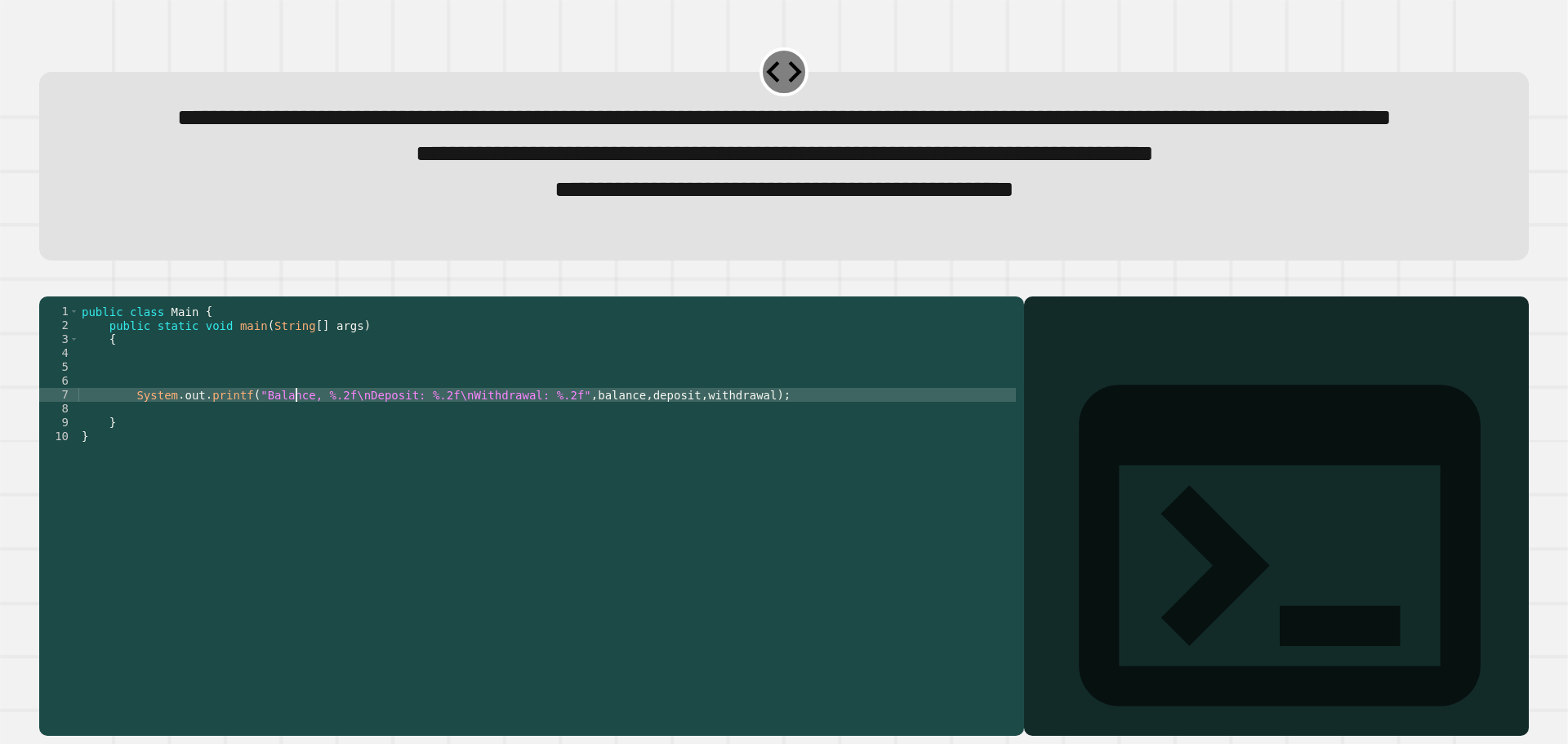
drag, startPoint x: 294, startPoint y: 467, endPoint x: 245, endPoint y: 477, distance: 50.0
click at [245, 477] on div "public class Main { public static void main ( String [ ] args ) { System . out …" at bounding box center [547, 478] width 937 height 347
click at [245, 475] on div "public class Main { public static void main ( String [ ] args ) { System . out …" at bounding box center [547, 464] width 937 height 319
click at [258, 467] on div "public class Main { public static void main ( String [ ] args ) { System . out …" at bounding box center [547, 478] width 937 height 347
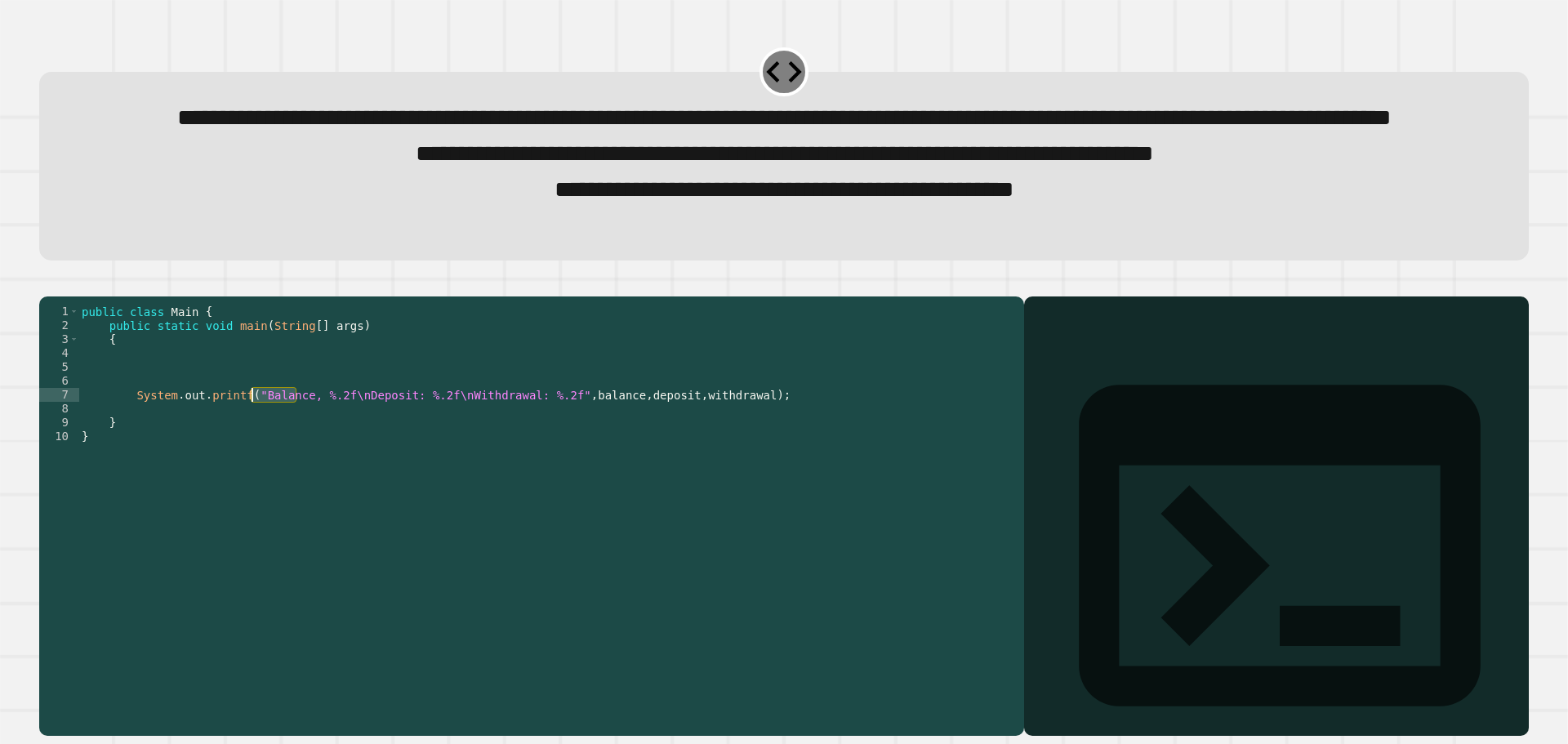
click at [258, 467] on div "public class Main { public static void main ( String [ ] args ) { System . out …" at bounding box center [547, 464] width 937 height 319
click at [592, 468] on div "public class Main { public static void main ( String [ ] args ) { System . out …" at bounding box center [547, 478] width 937 height 347
click at [640, 462] on div "public class Main { public static void main ( String [ ] args ) { System . out …" at bounding box center [547, 478] width 937 height 347
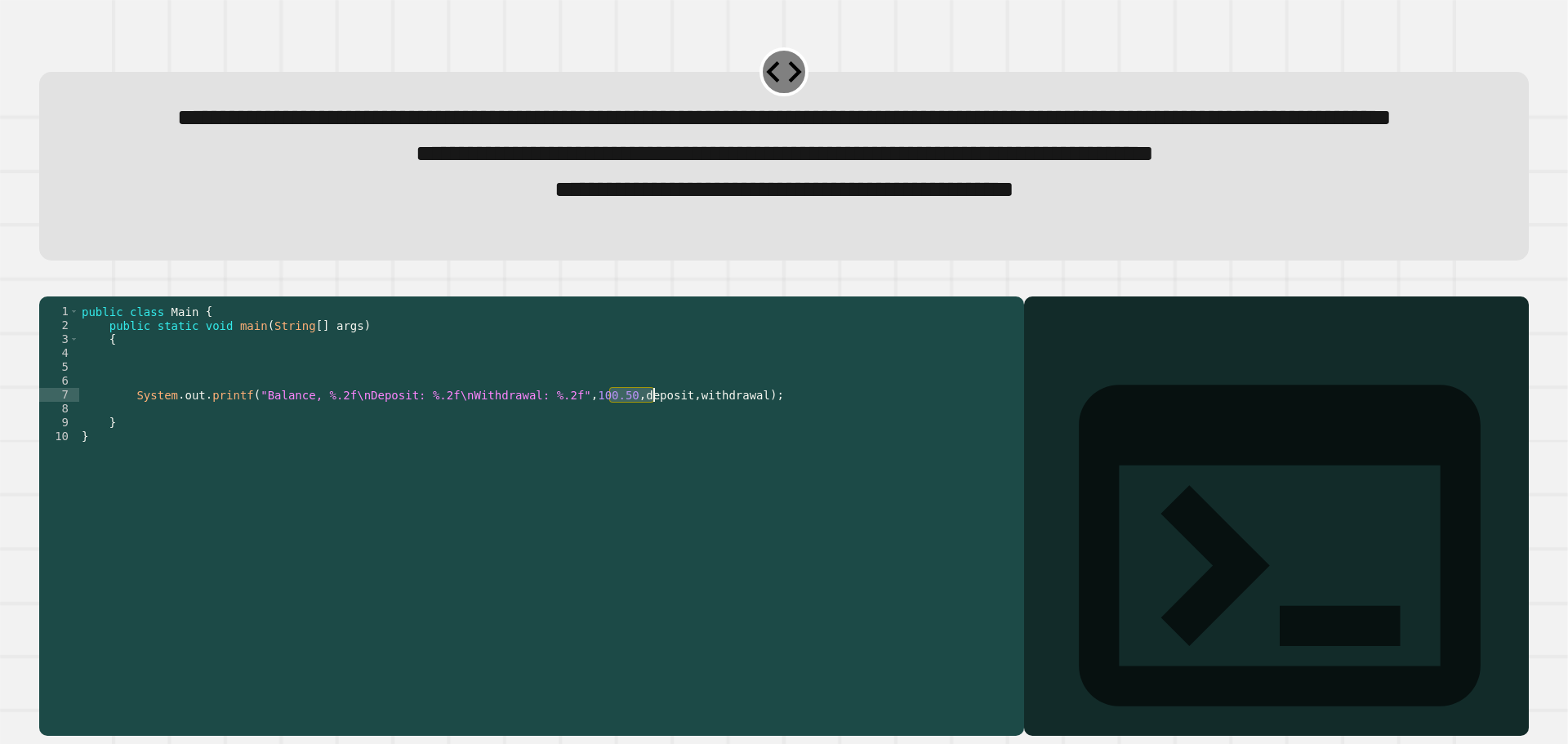
click at [640, 462] on div "public class Main { public static void main ( String [ ] args ) { System . out …" at bounding box center [547, 478] width 937 height 347
type textarea "**********"
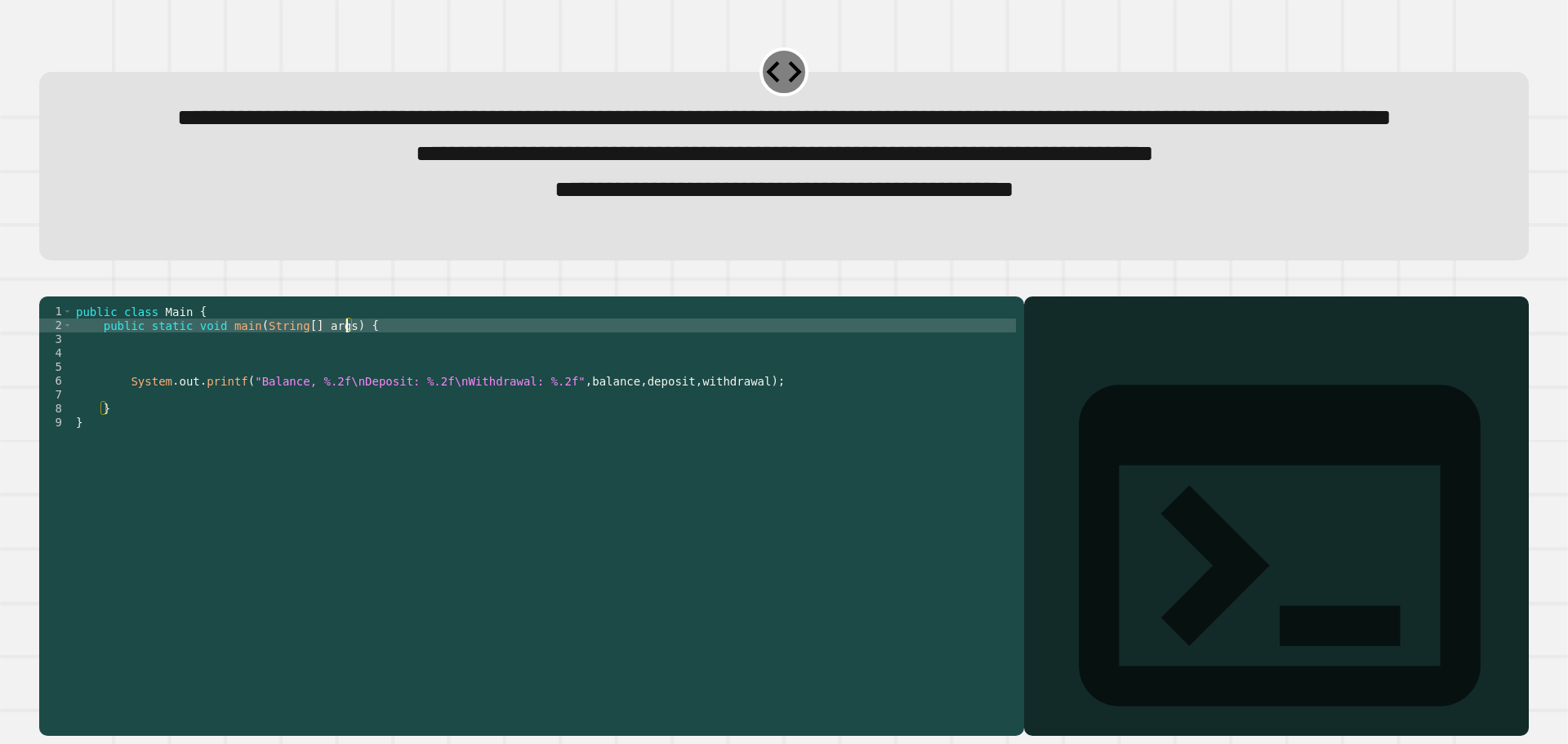
scroll to position [0, 1]
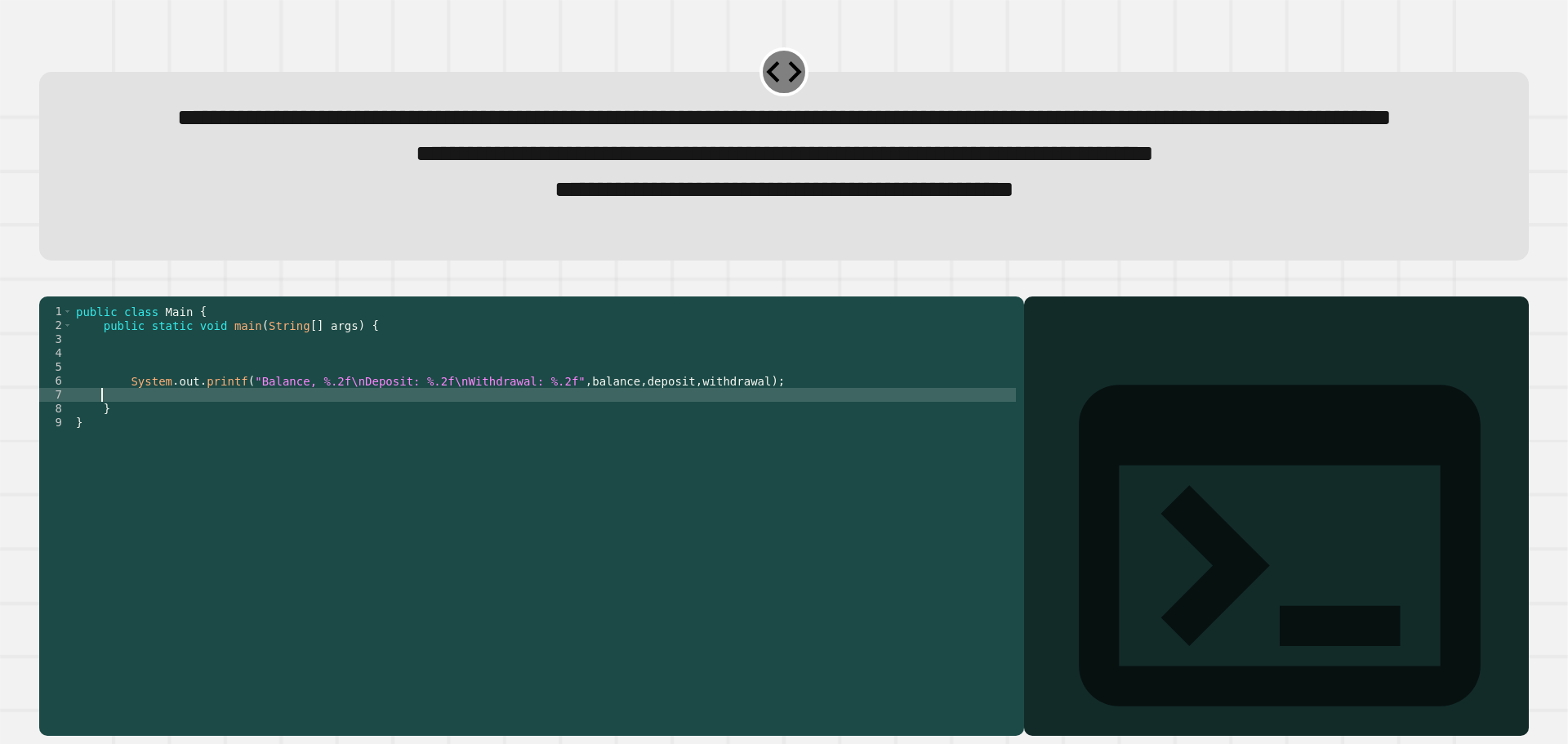
click at [155, 428] on div "public class Main { public static void main ( String [ ] args ) { System . out …" at bounding box center [544, 478] width 943 height 347
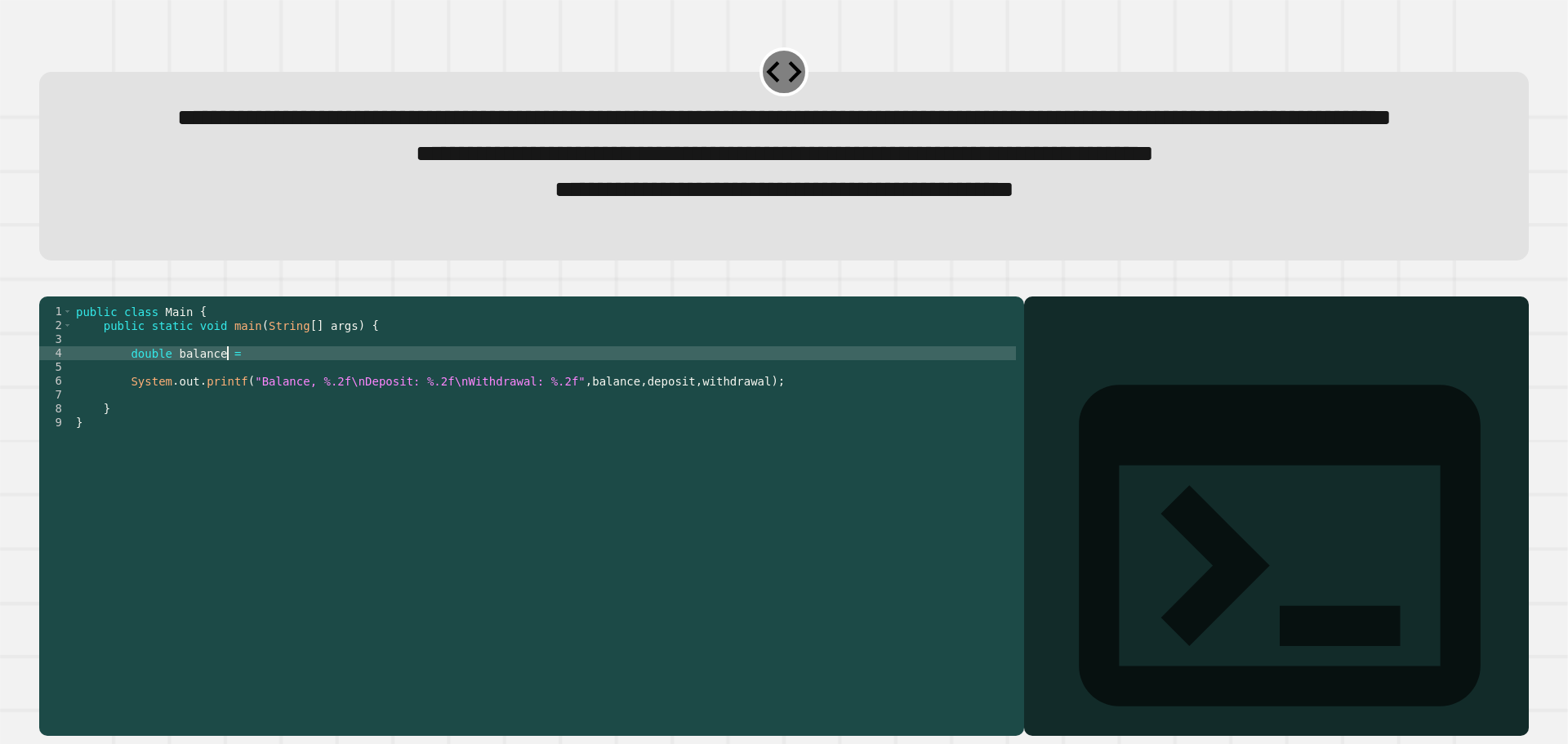
scroll to position [0, 10]
type textarea "**********"
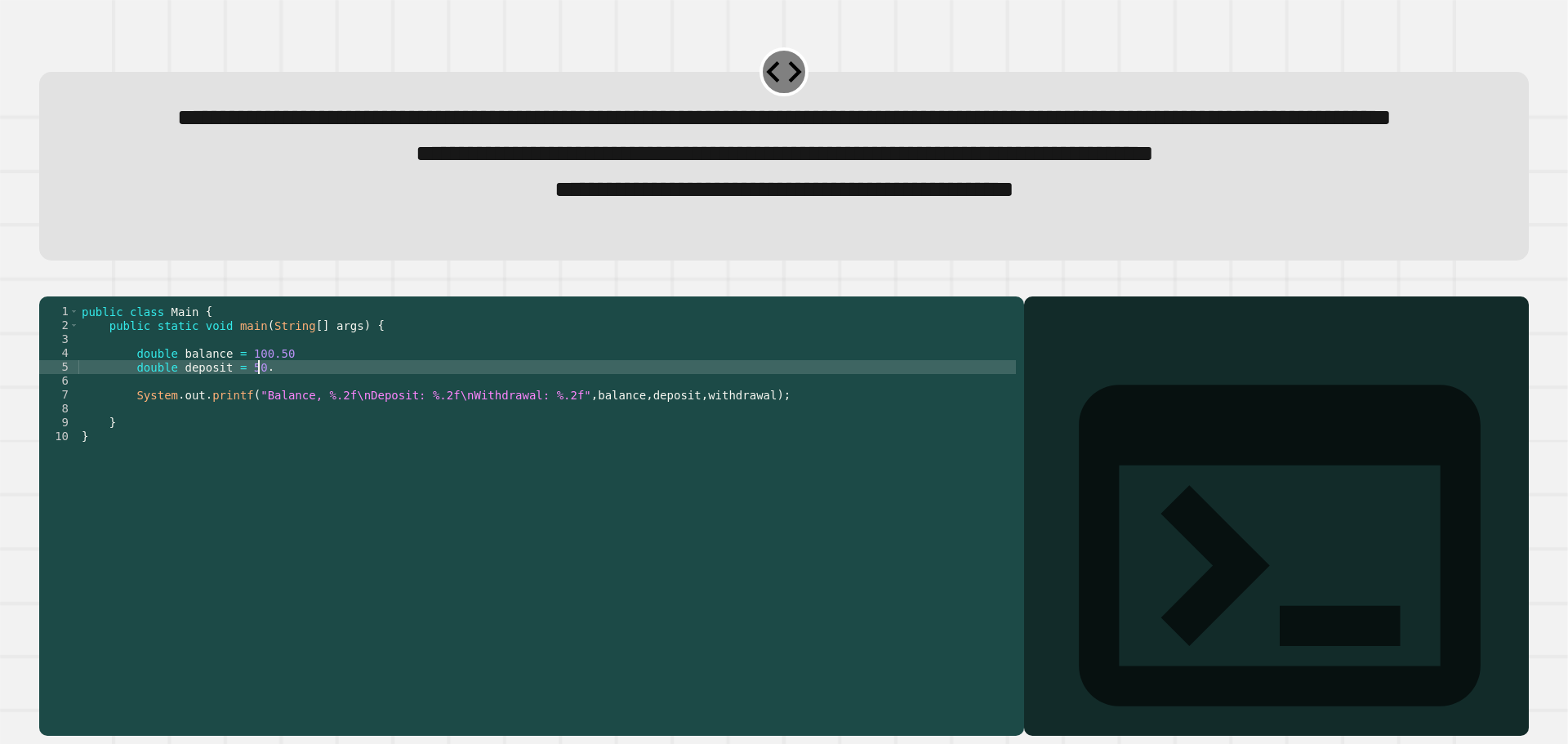
type textarea "**********"
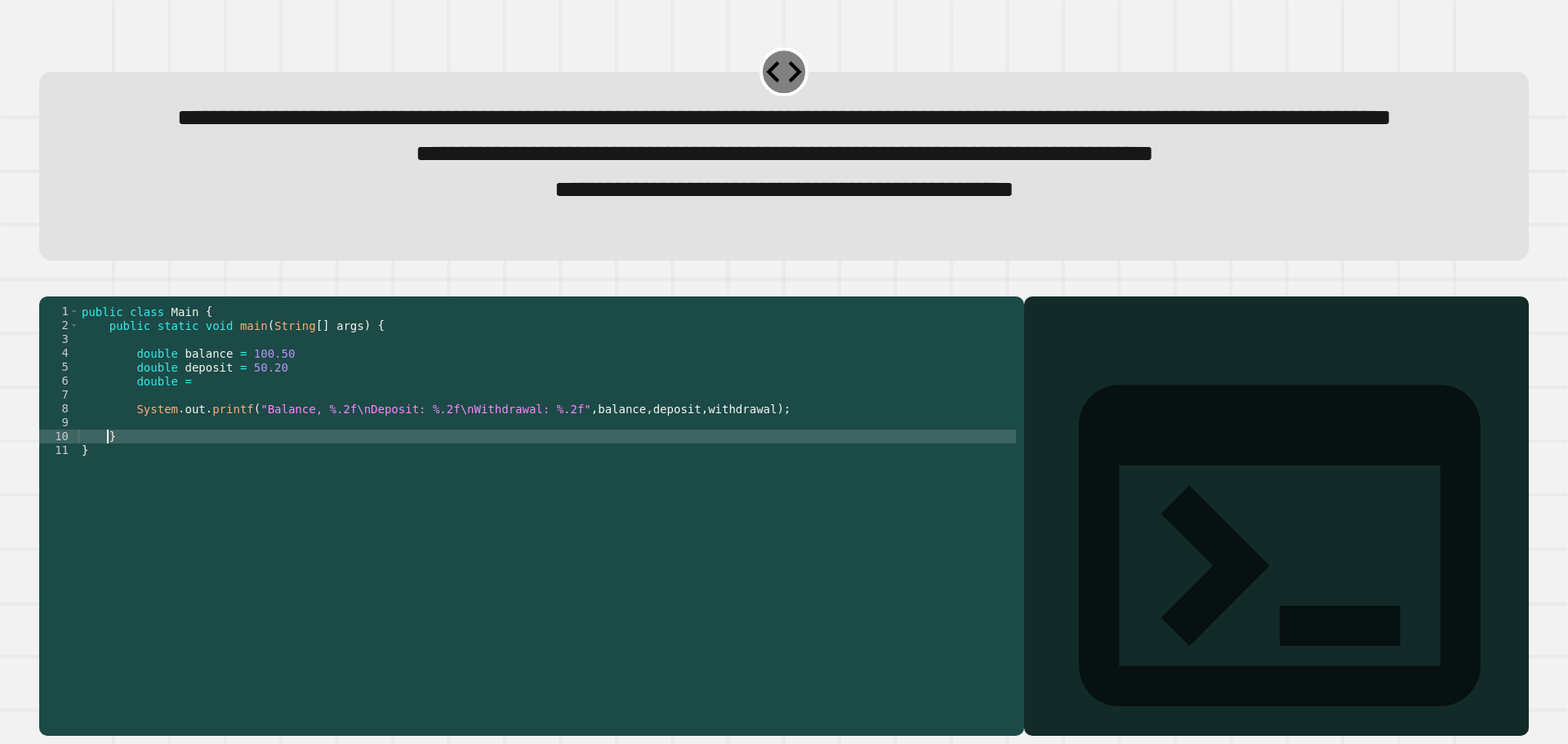
scroll to position [0, 2]
click at [267, 445] on div "public class Main { public static void main ( String [ ] args ) { double balanc…" at bounding box center [547, 478] width 937 height 347
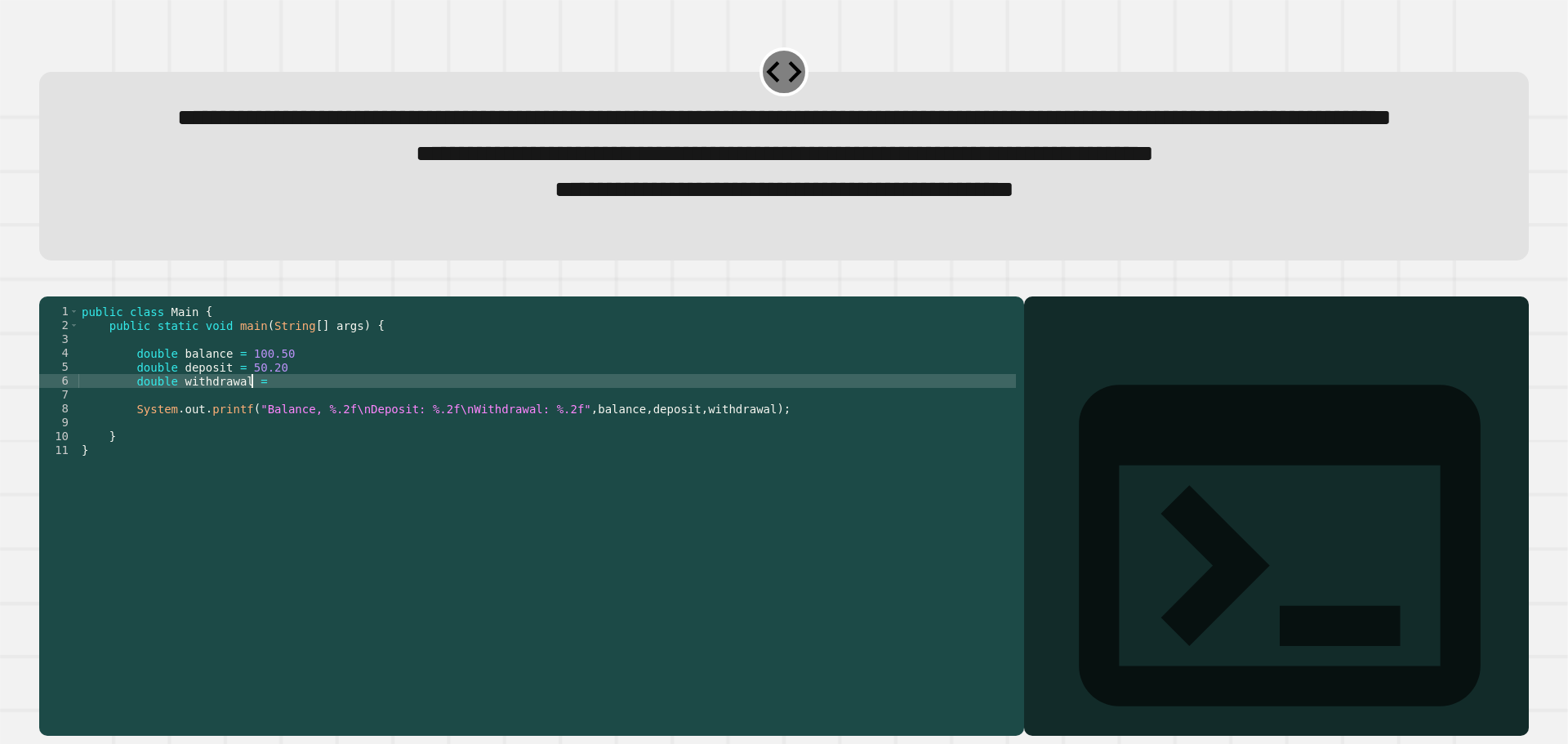
scroll to position [0, 11]
type textarea "**********"
click at [575, 586] on div "public class Main { public static void main ( String [ ] args ) { double balanc…" at bounding box center [547, 478] width 937 height 347
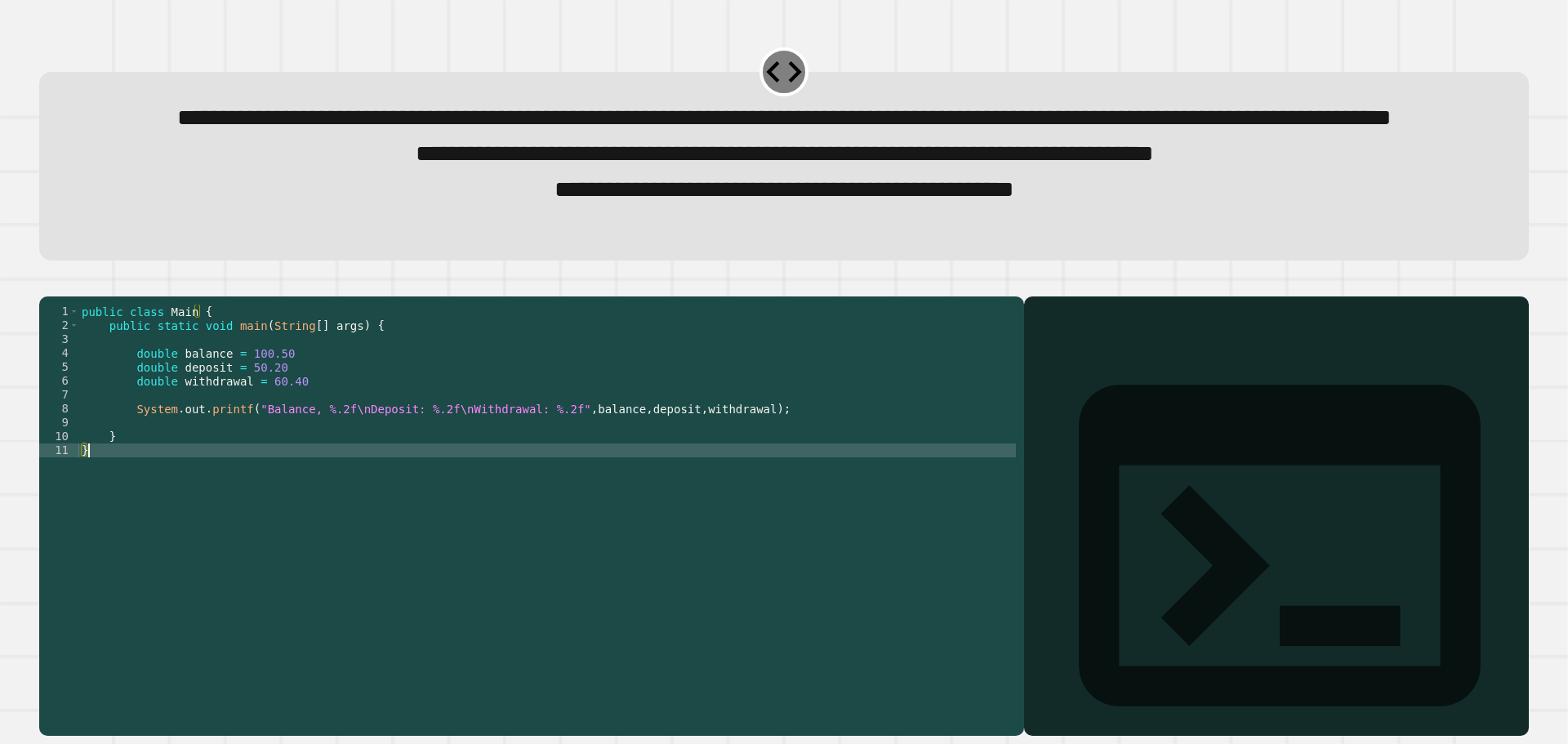
scroll to position [0, 0]
click at [497, 473] on div "public class Main { public static void main ( String [ ] args ) { double balanc…" at bounding box center [547, 478] width 937 height 347
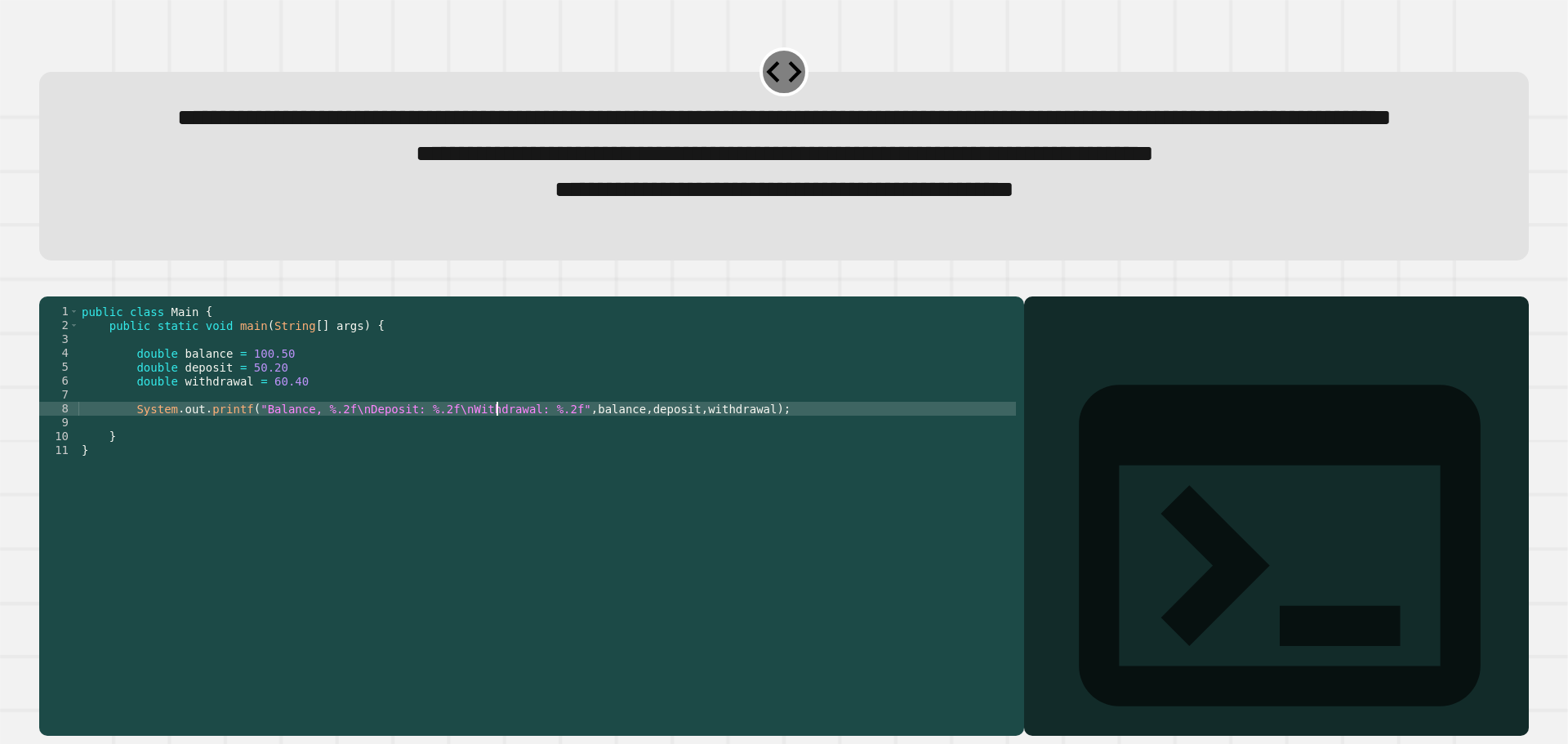
click at [372, 421] on div "**********" at bounding box center [784, 372] width 1568 height 744
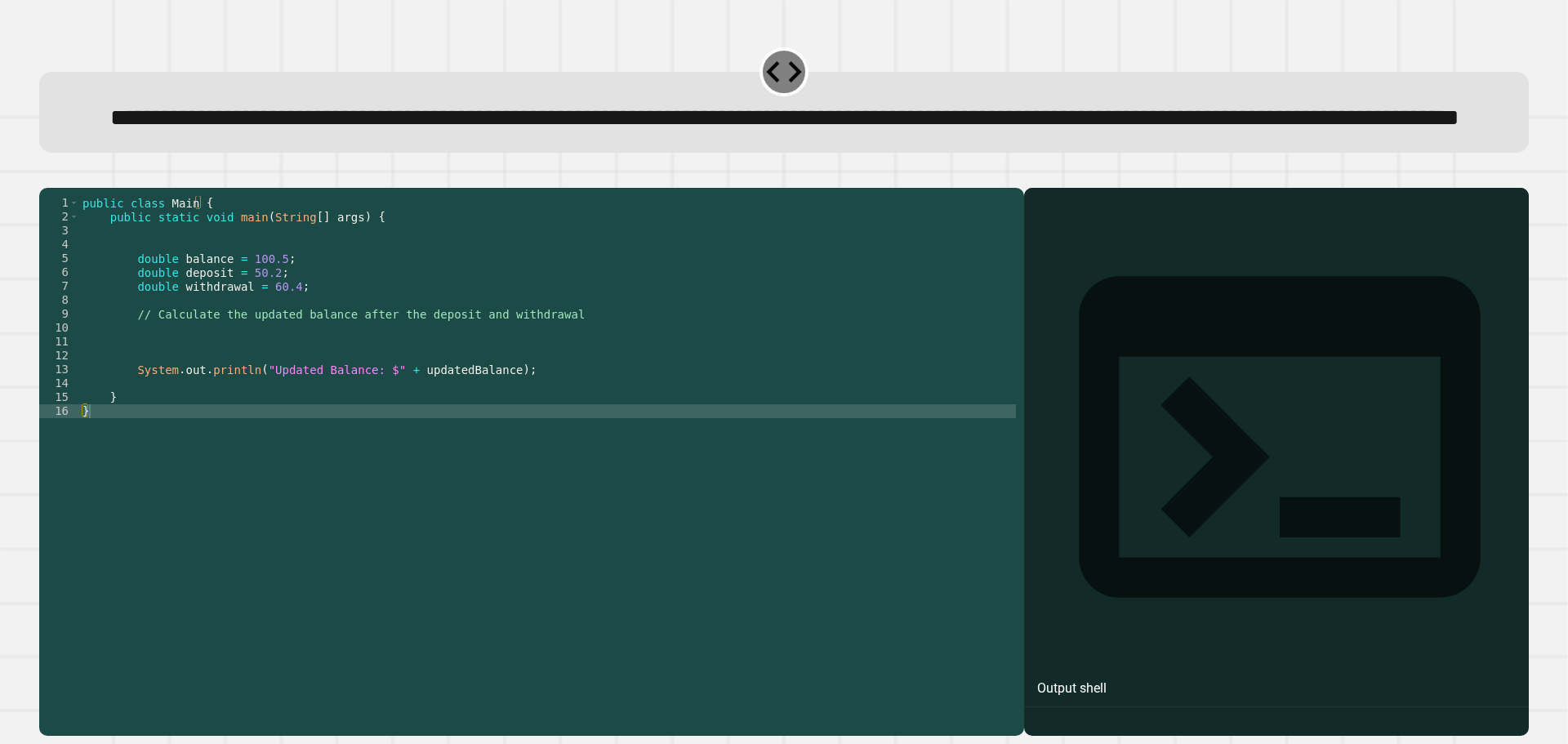
click at [380, 394] on div "public class Main { public static void main ( String [ ] args ) { double balanc…" at bounding box center [547, 426] width 937 height 458
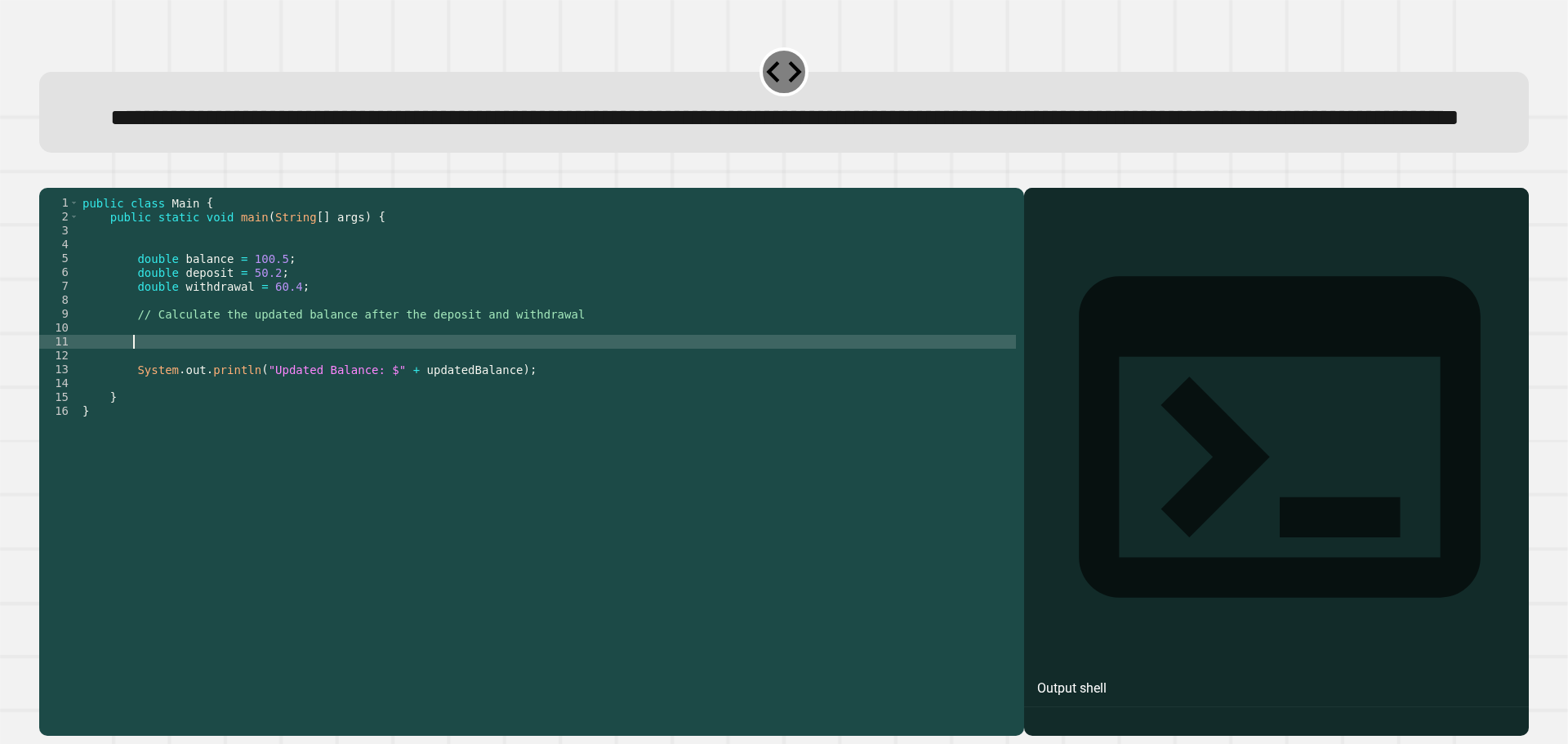
click at [382, 400] on div "public class Main { public static void main ( String [ ] args ) { double balanc…" at bounding box center [547, 426] width 937 height 458
click at [388, 388] on div "public class Main { public static void main ( String [ ] args ) { double balanc…" at bounding box center [547, 426] width 937 height 458
click at [402, 411] on div "public class Main { public static void main ( String [ ] args ) { double balanc…" at bounding box center [547, 426] width 937 height 458
click at [415, 396] on div "public class Main { public static void main ( String [ ] args ) { double balanc…" at bounding box center [547, 426] width 937 height 458
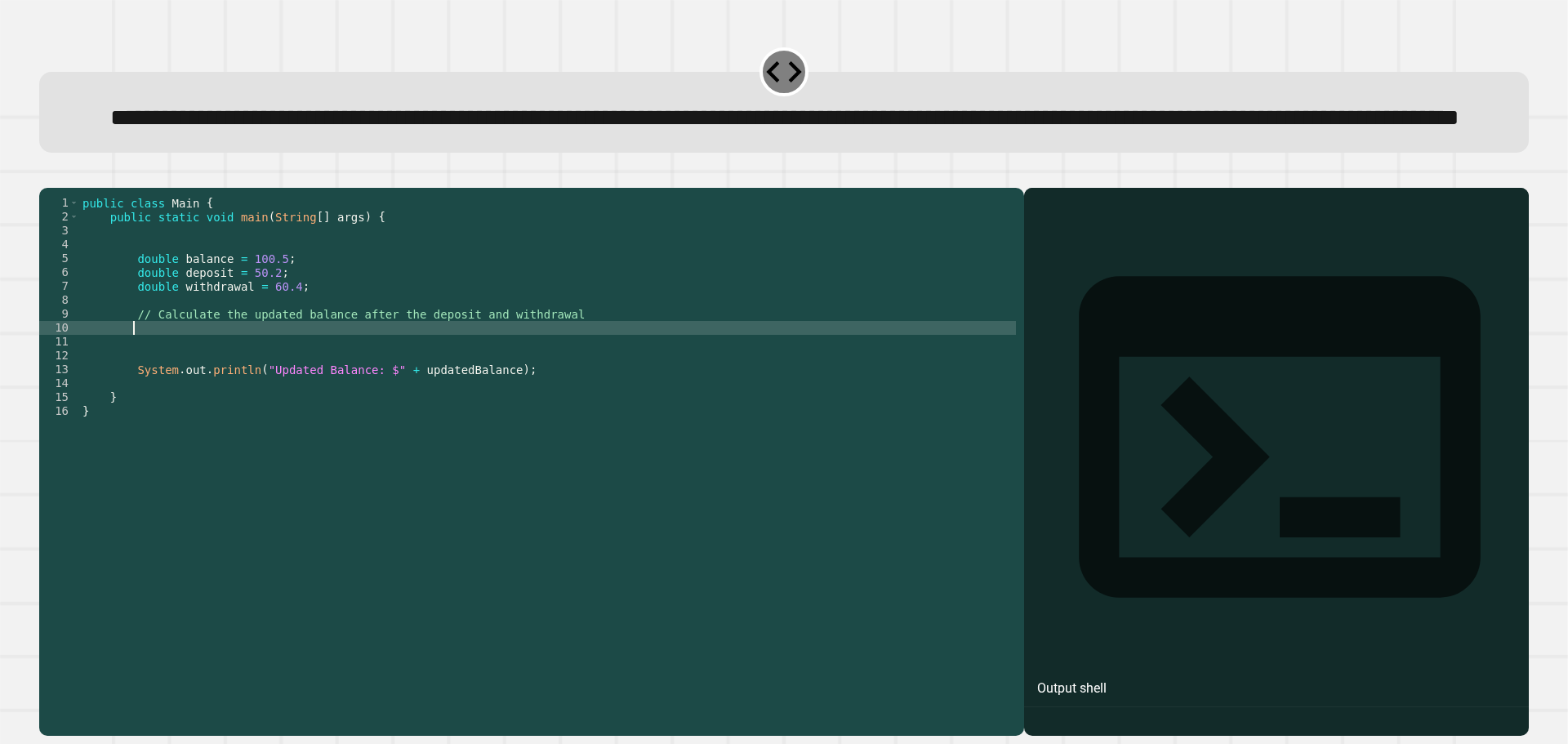
click at [427, 413] on div "public class Main { public static void main ( String [ ] args ) { double balanc…" at bounding box center [547, 426] width 937 height 458
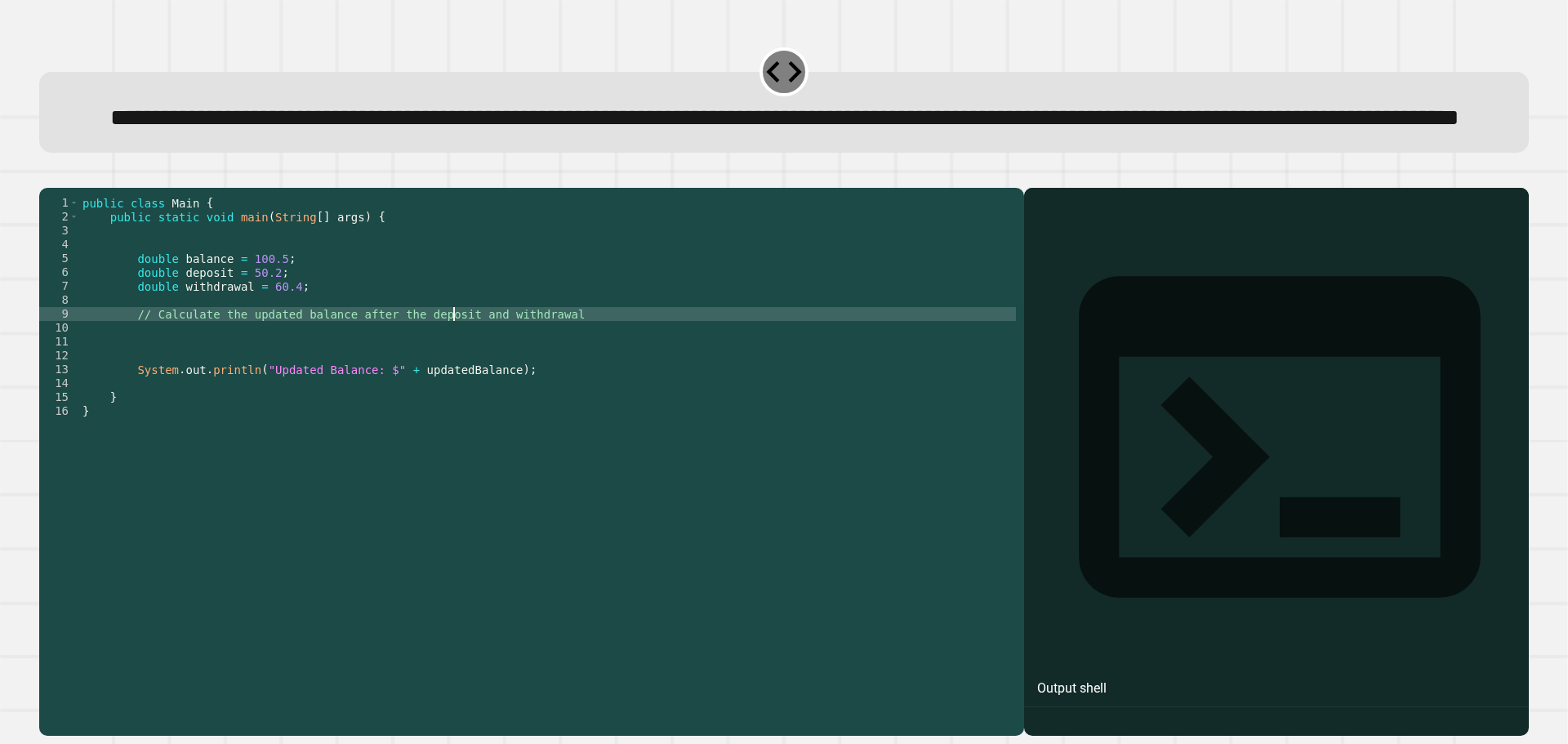
click at [452, 382] on div "public class Main { public static void main ( String [ ] args ) { double balanc…" at bounding box center [547, 426] width 937 height 458
click at [487, 435] on div "public class Main { public static void main ( String [ ] args ) { double balanc…" at bounding box center [547, 426] width 937 height 458
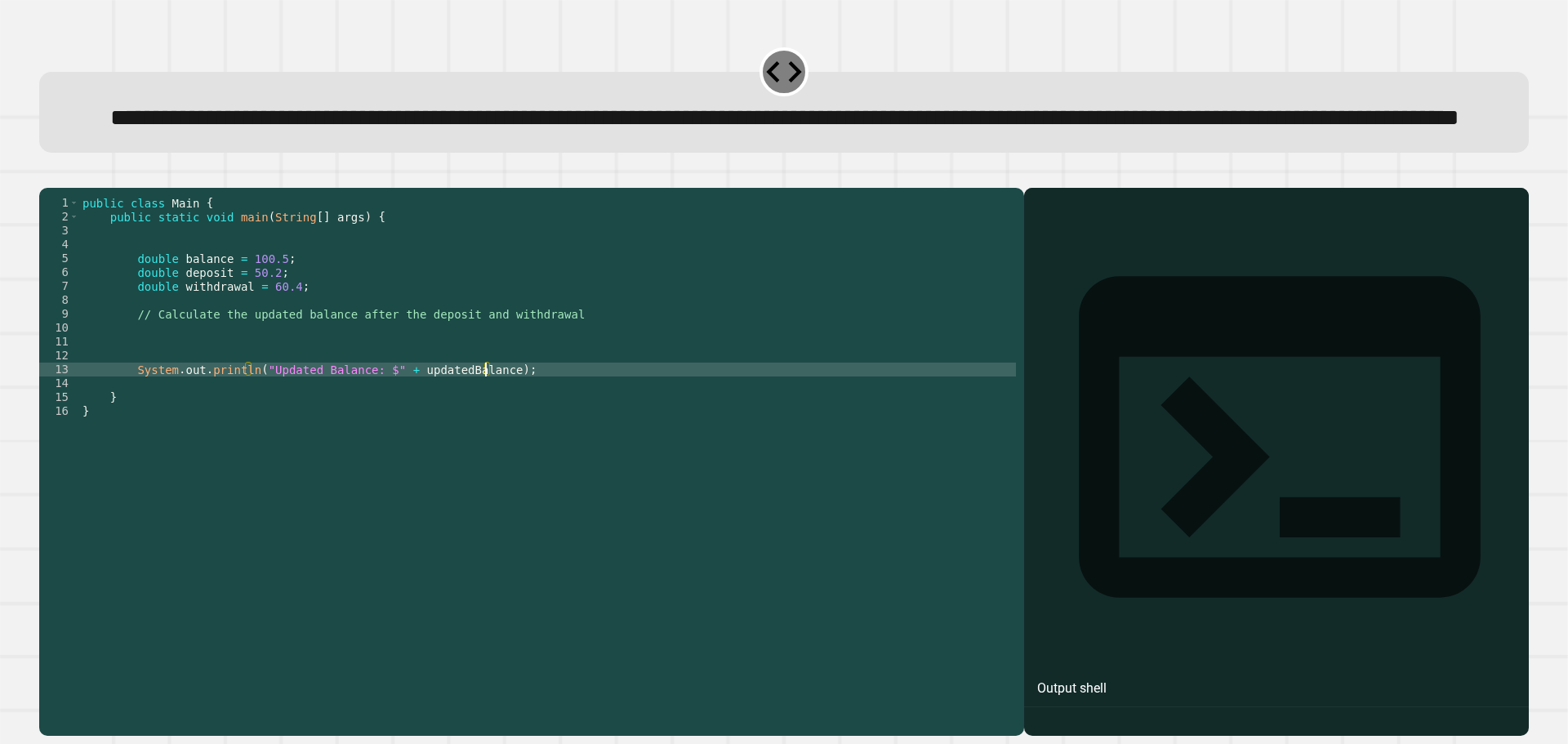
click at [386, 401] on div "public class Main { public static void main ( String [ ] args ) { double balanc…" at bounding box center [547, 426] width 937 height 458
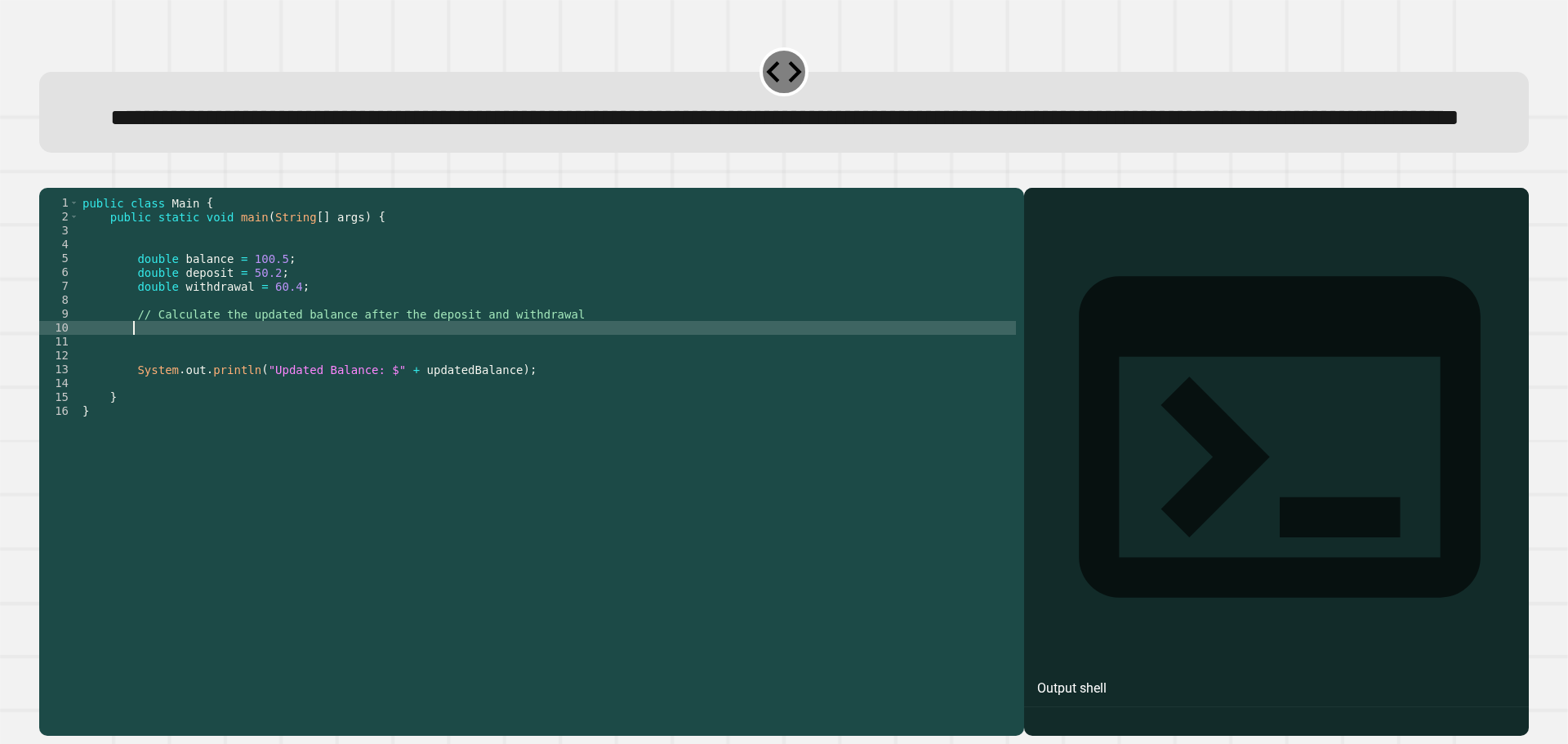
click at [381, 390] on div "public class Main { public static void main ( String [ ] args ) { double balanc…" at bounding box center [547, 426] width 937 height 458
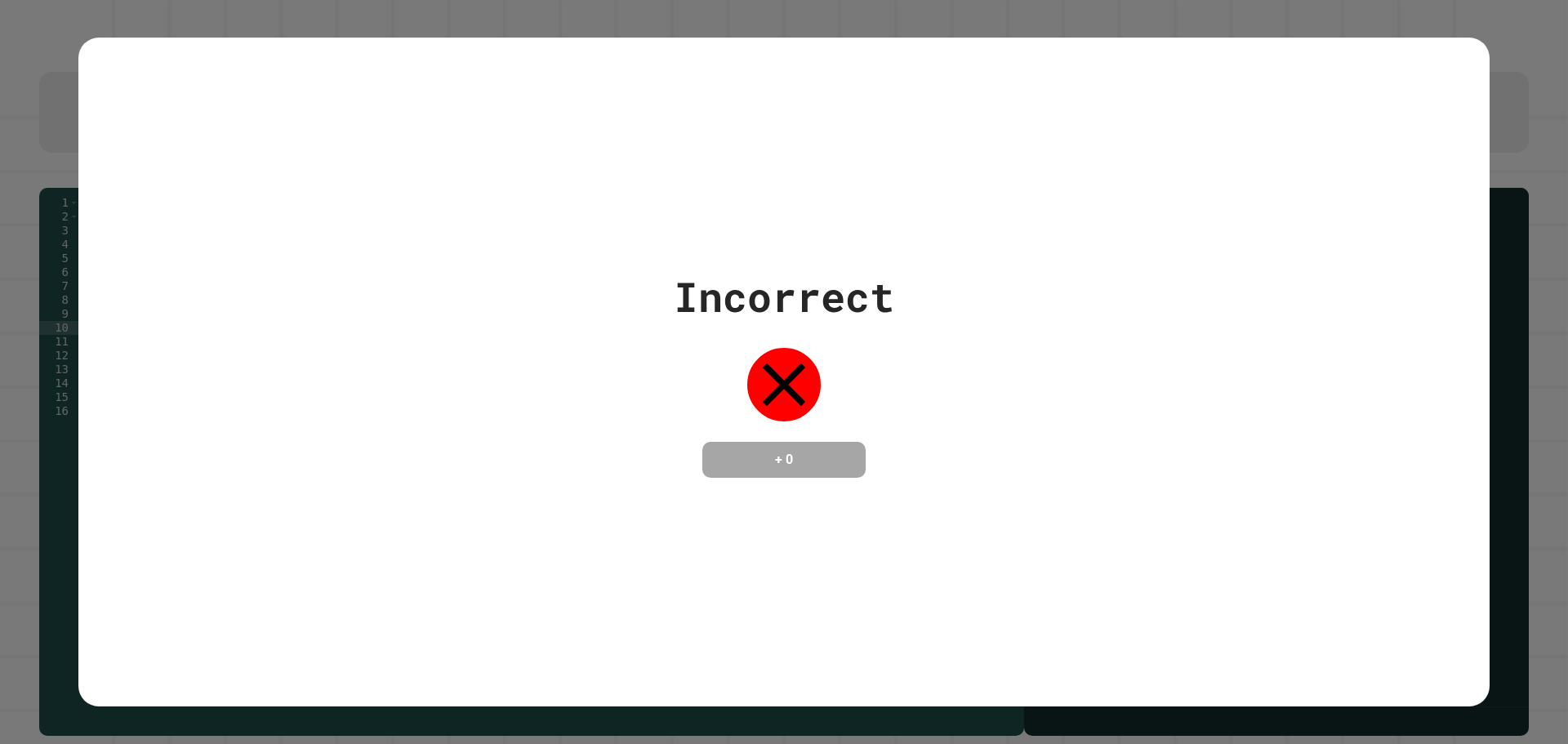
type textarea "**********"
